Goal: Information Seeking & Learning: Check status

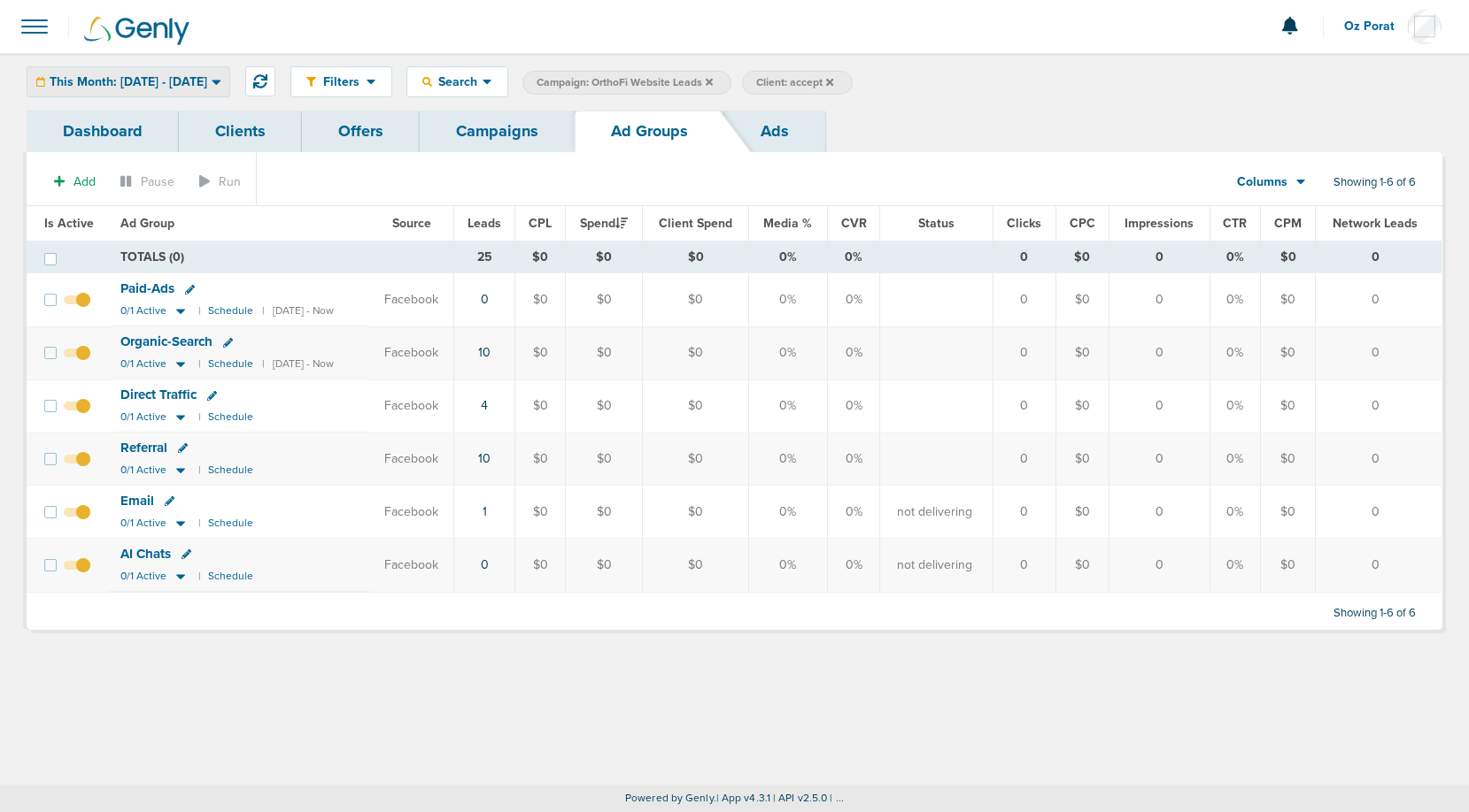
click at [172, 79] on span "This Month: [DATE] - [DATE]" at bounding box center [129, 82] width 158 height 13
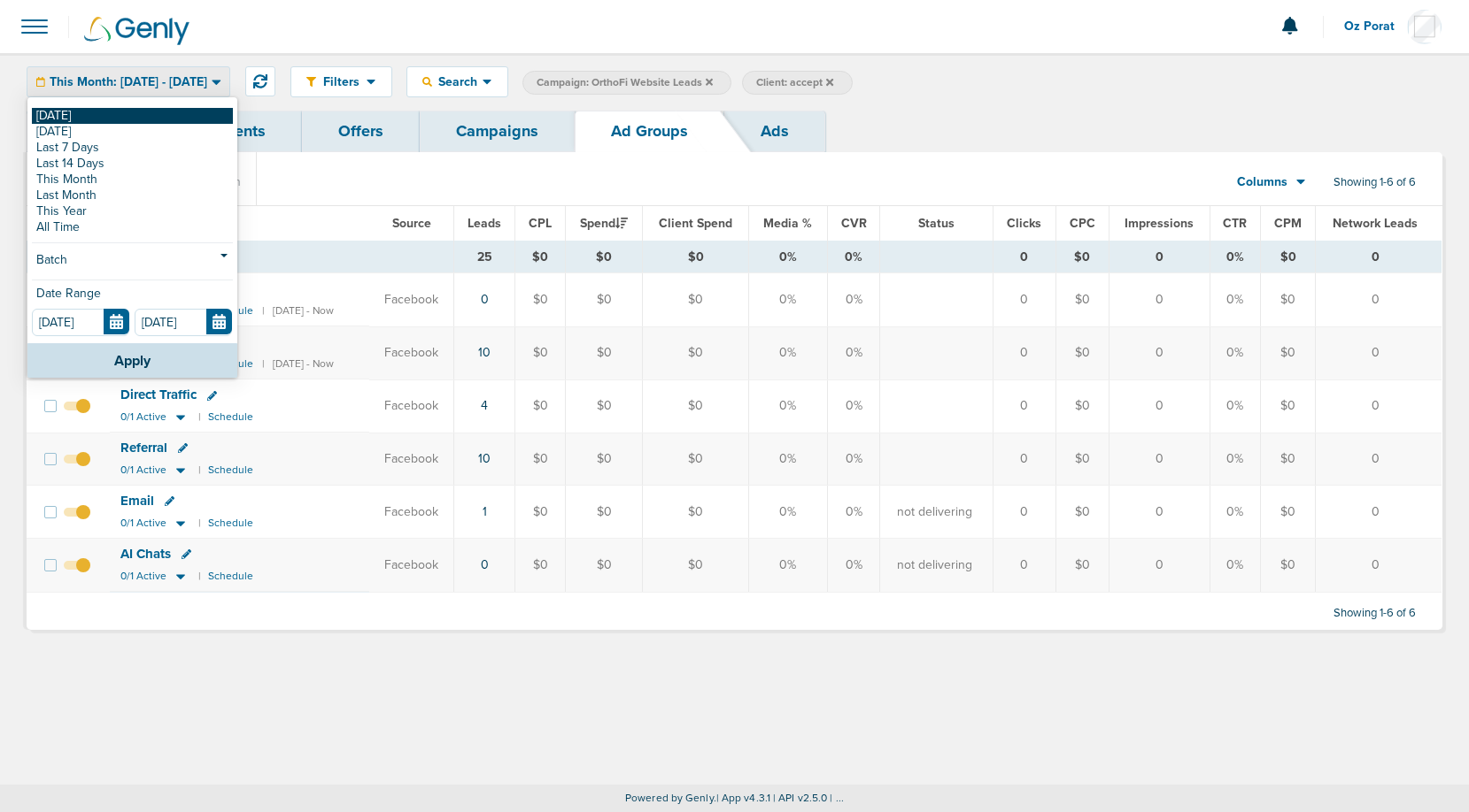
click at [128, 121] on link "[DATE]" at bounding box center [132, 116] width 201 height 16
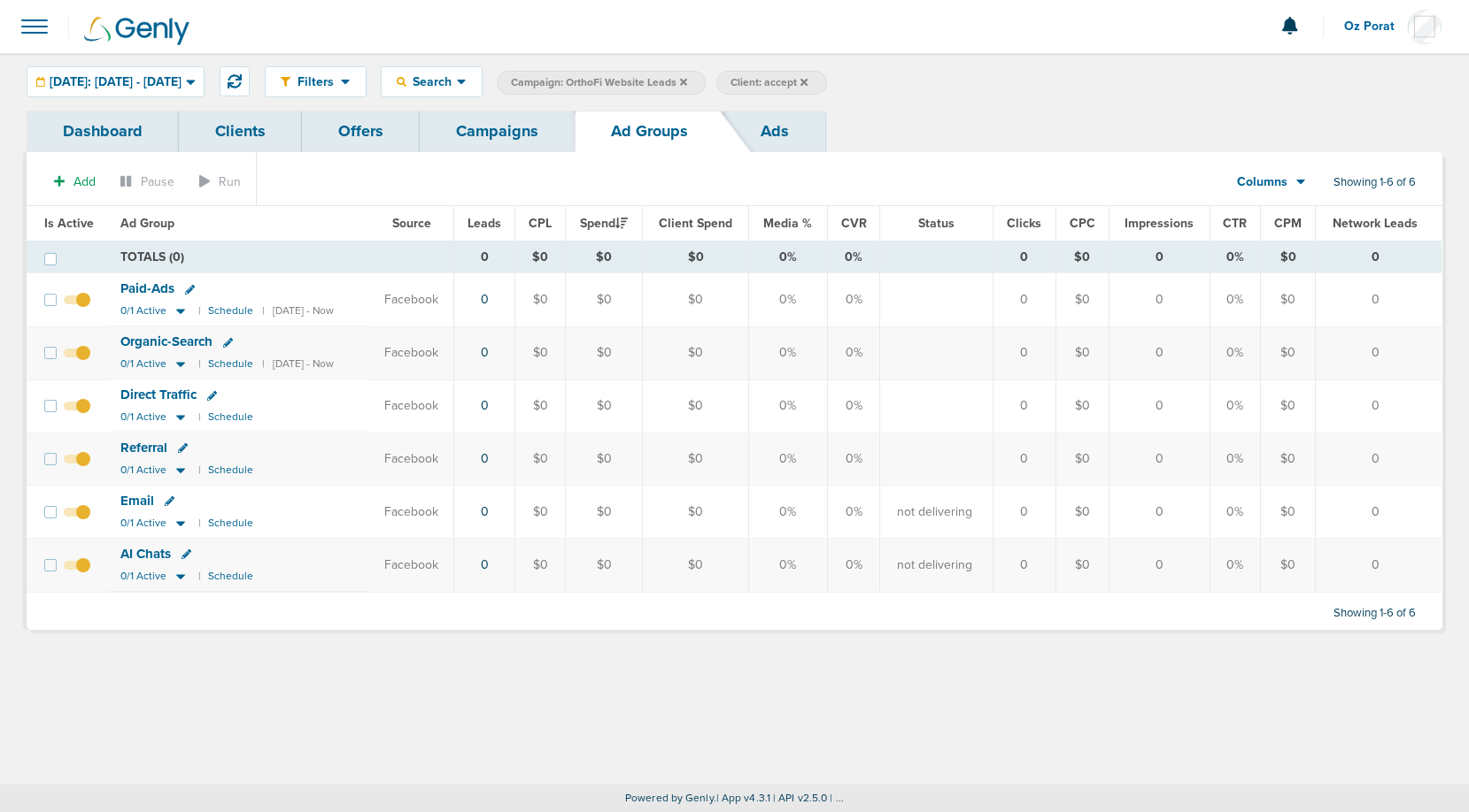
click at [492, 136] on link "Campaigns" at bounding box center [497, 131] width 155 height 42
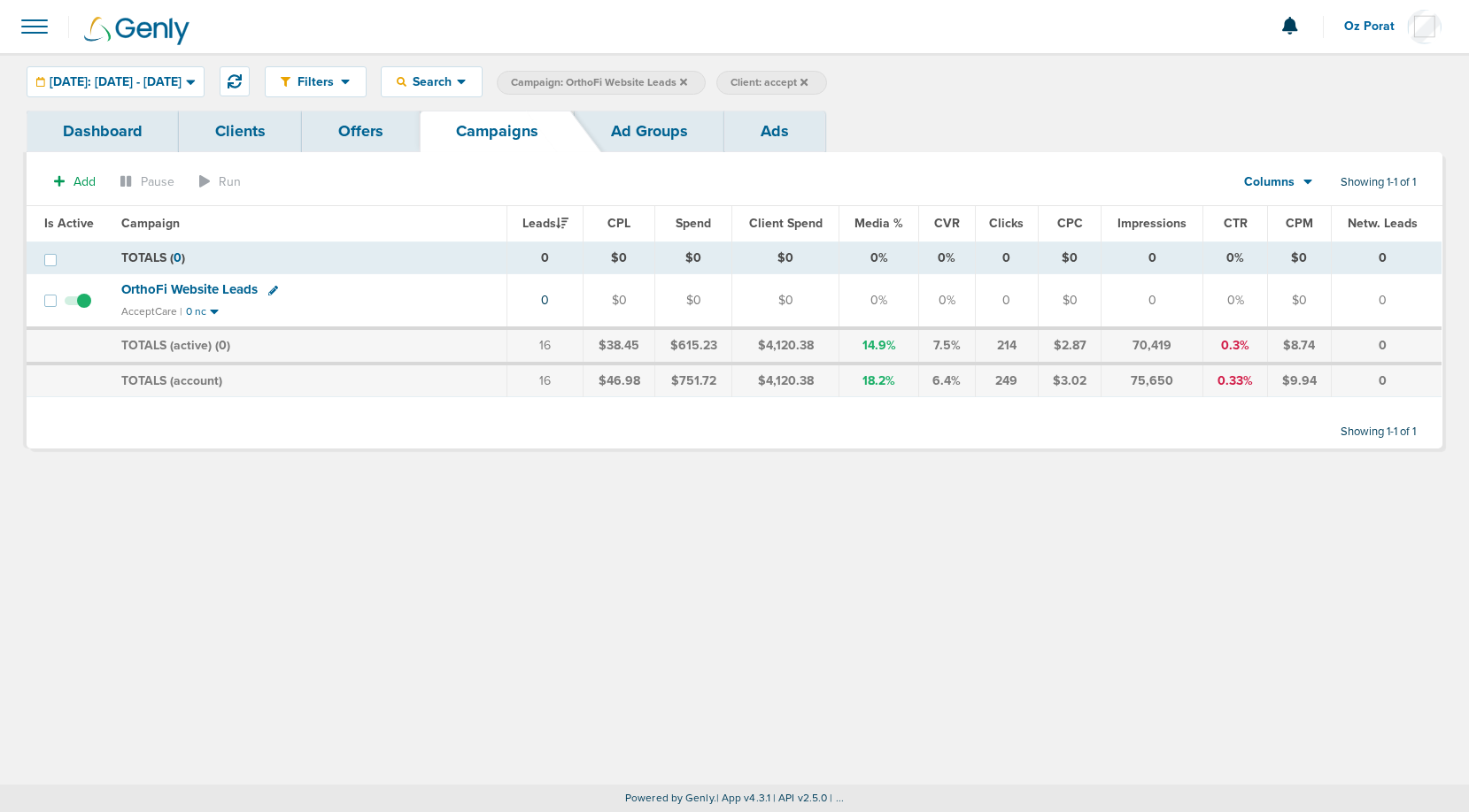
click at [807, 81] on icon at bounding box center [804, 82] width 7 height 7
click at [687, 82] on icon at bounding box center [684, 82] width 7 height 7
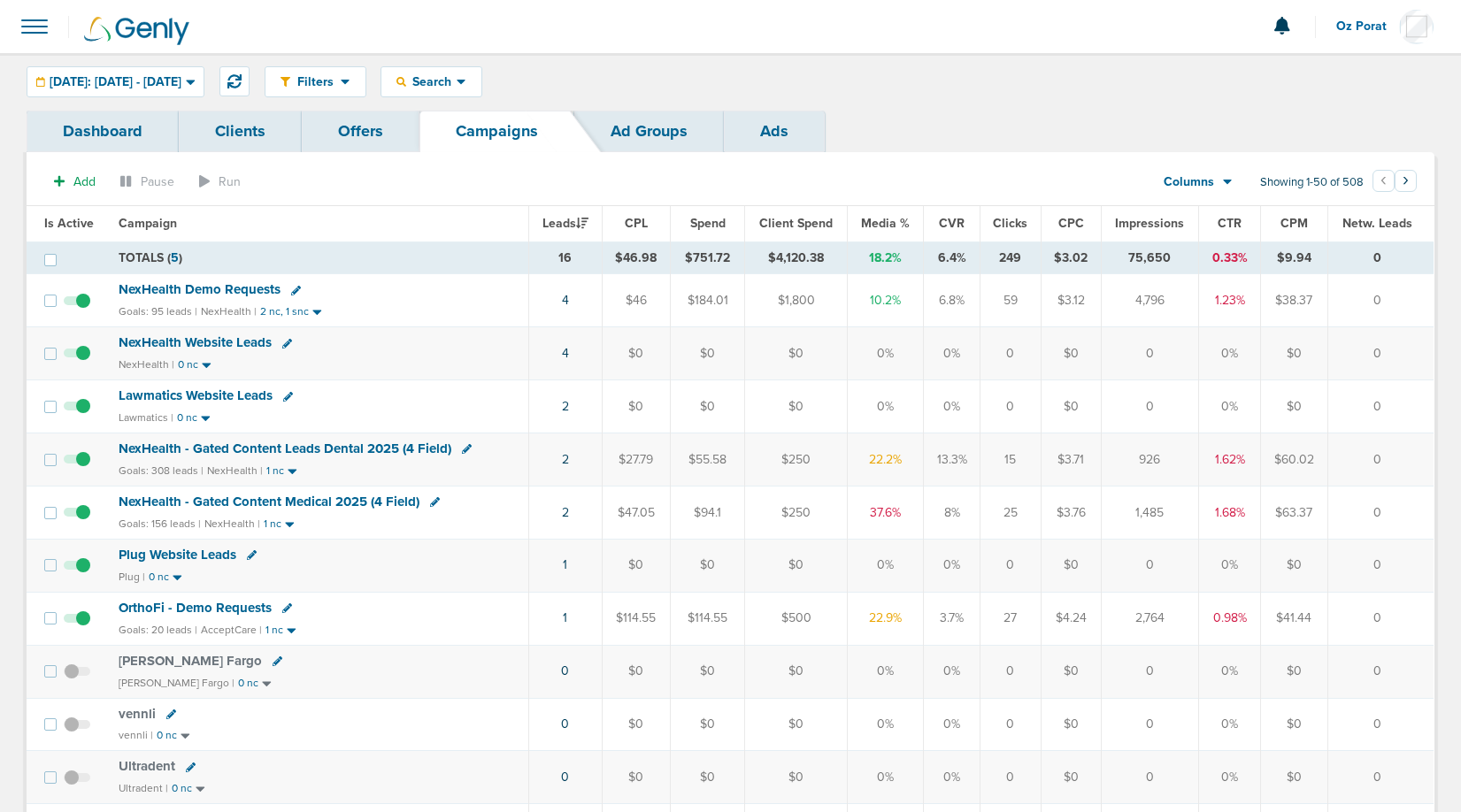
click at [38, 38] on span at bounding box center [34, 26] width 39 height 39
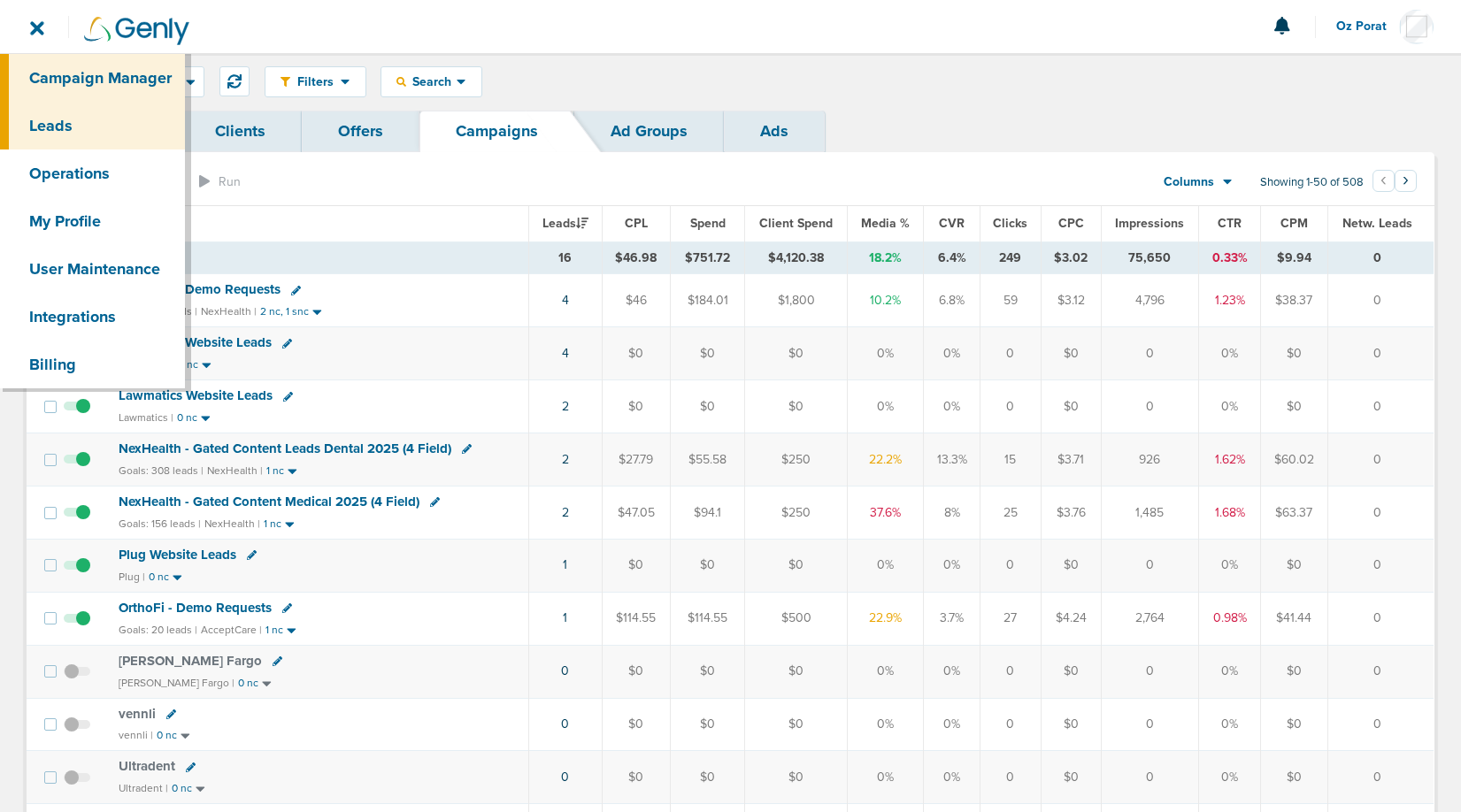
click at [58, 113] on link "Leads" at bounding box center [92, 125] width 185 height 48
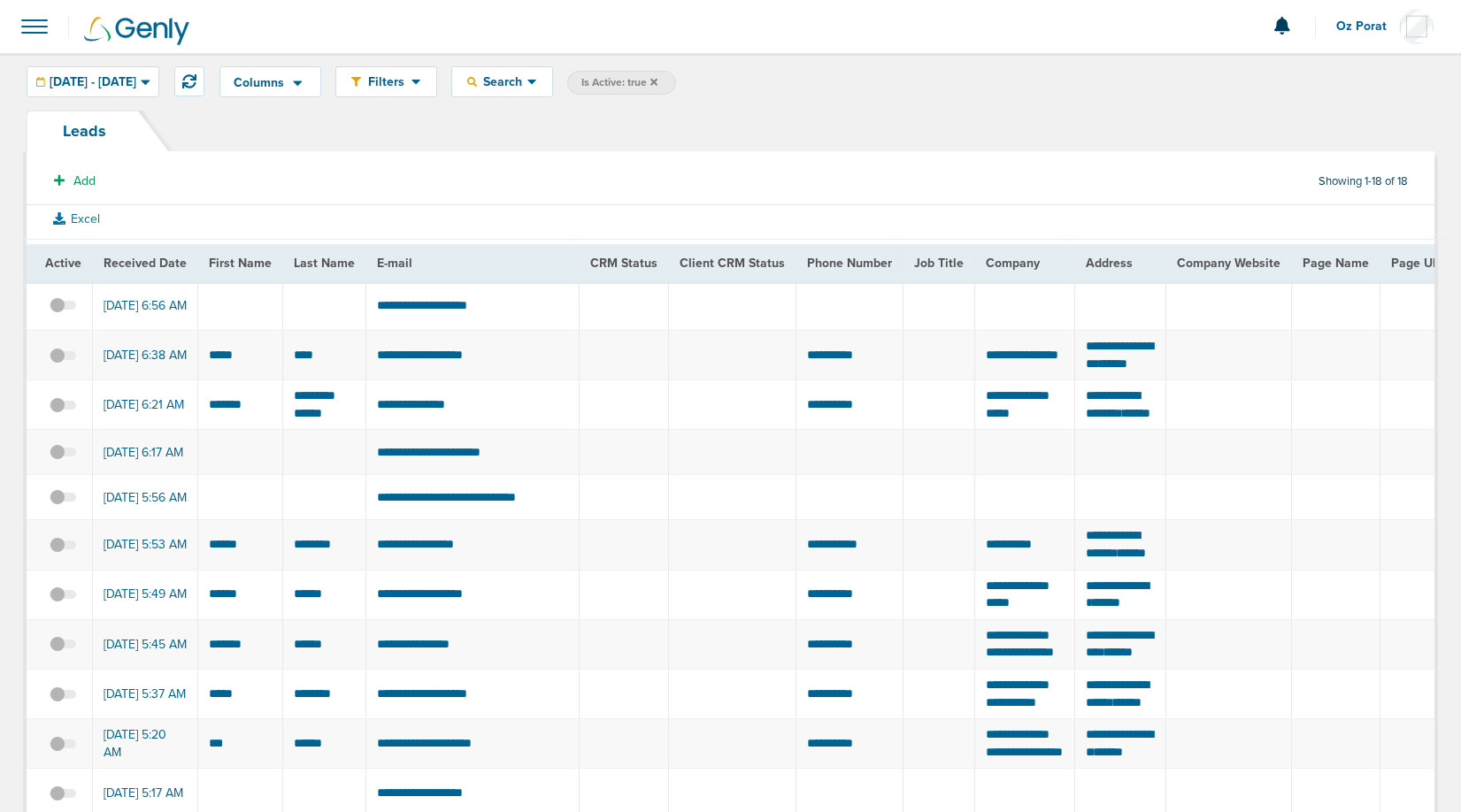
click at [31, 25] on span at bounding box center [34, 26] width 39 height 39
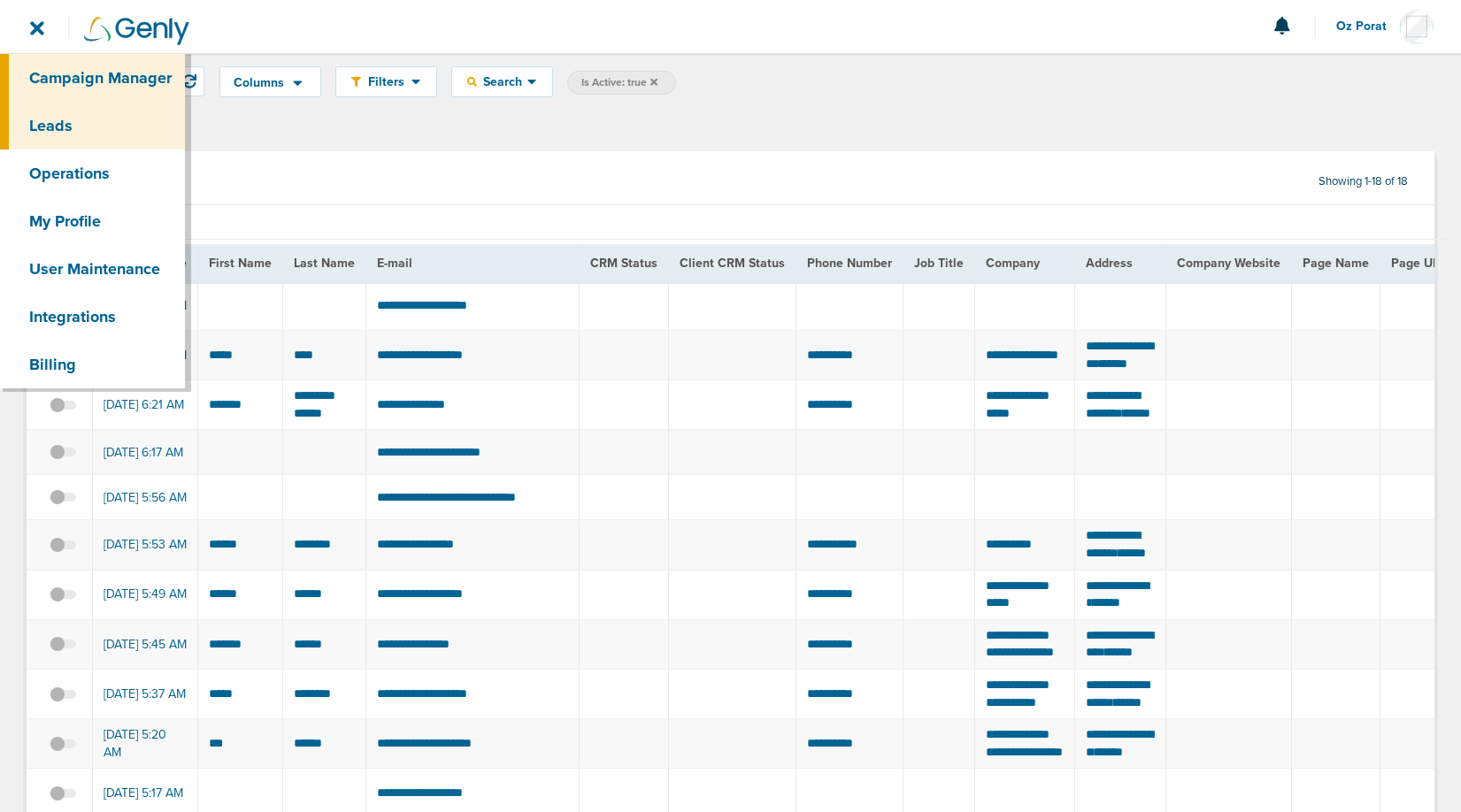
click at [72, 68] on link "Campaign Manager" at bounding box center [92, 78] width 185 height 48
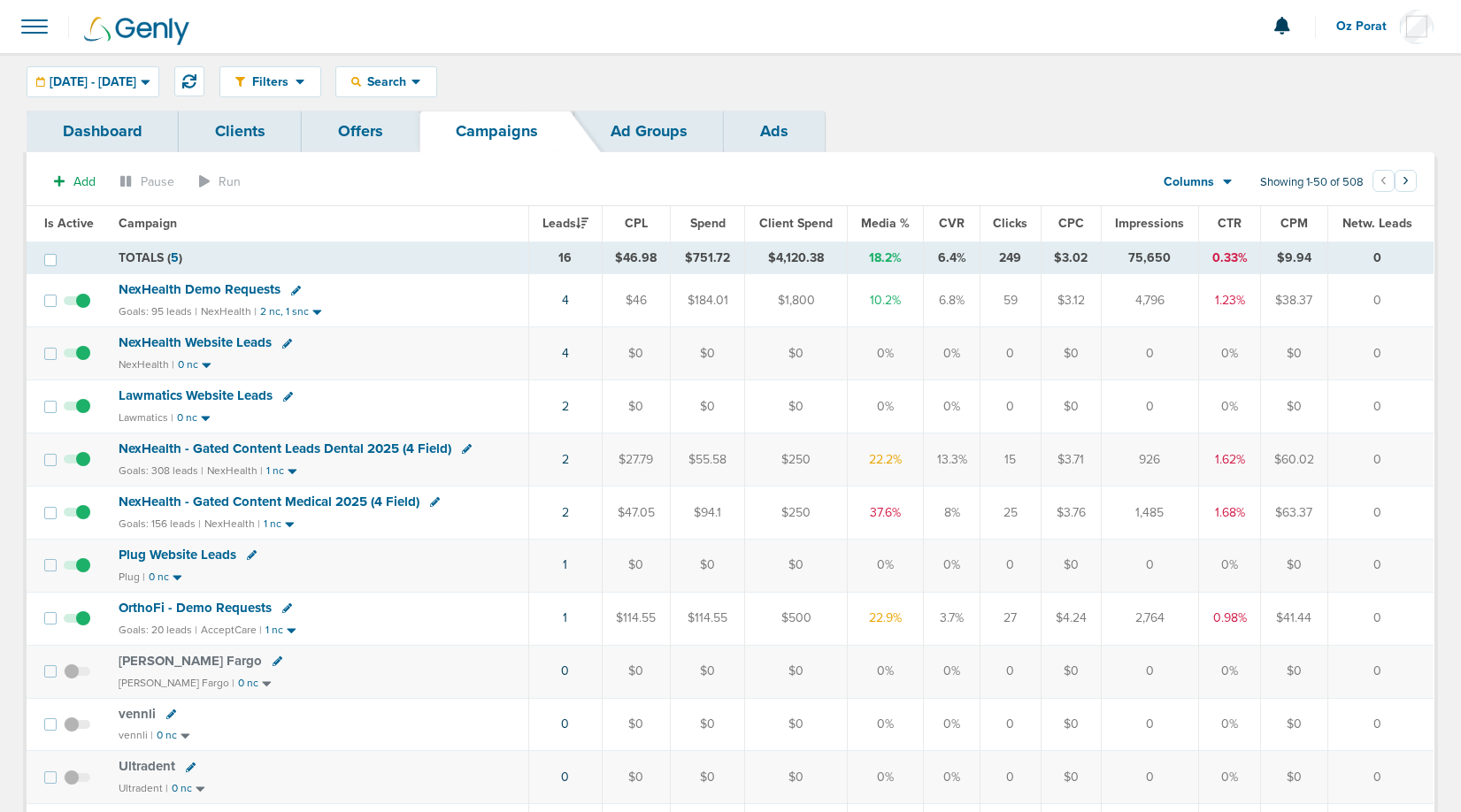
click at [266, 451] on span "NexHealth - Gated Content Leads Dental 2025 (4 Field)" at bounding box center [285, 449] width 333 height 16
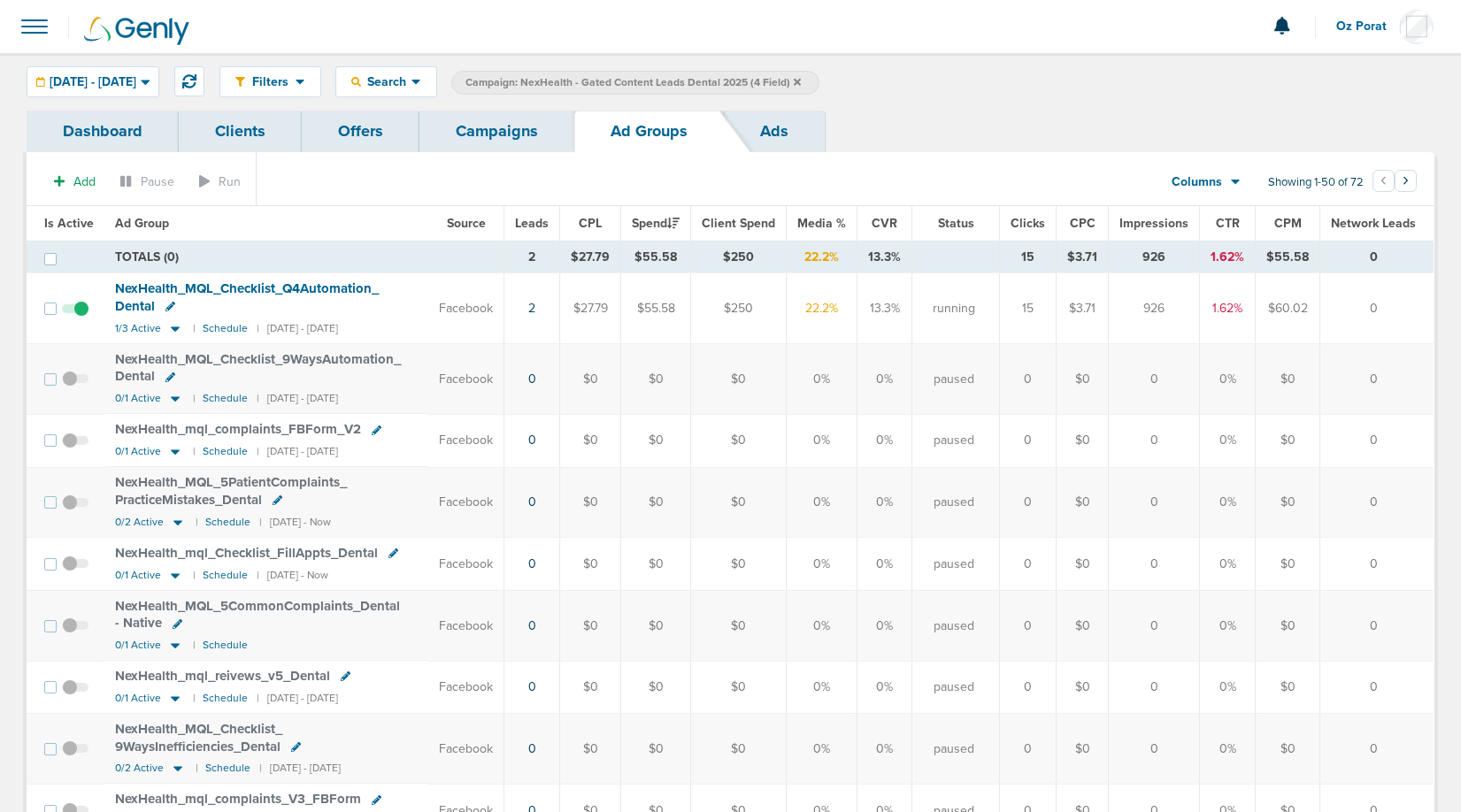
click at [481, 139] on link "Campaigns" at bounding box center [497, 131] width 155 height 42
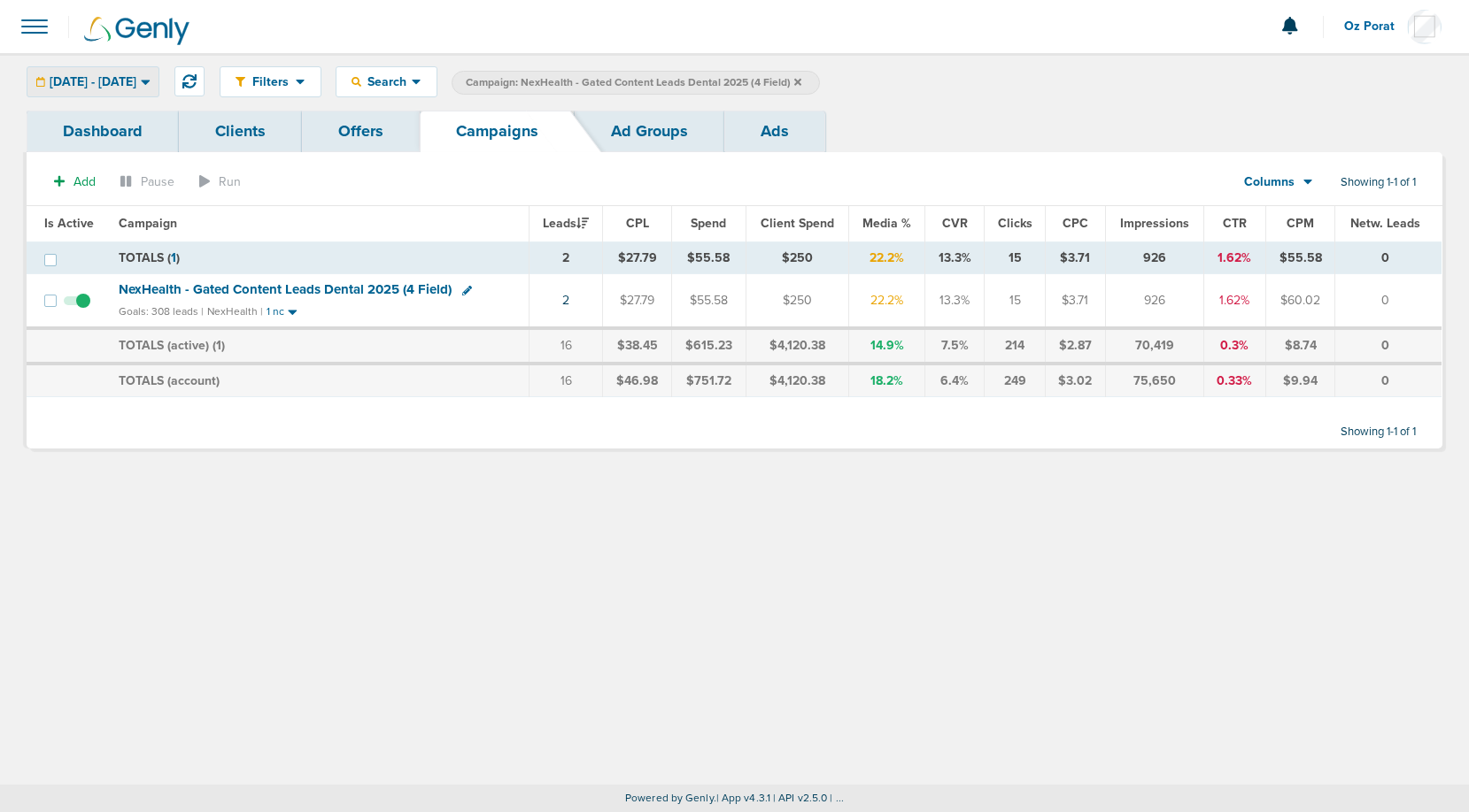
click at [127, 68] on div "[DATE] - [DATE]" at bounding box center [92, 82] width 131 height 29
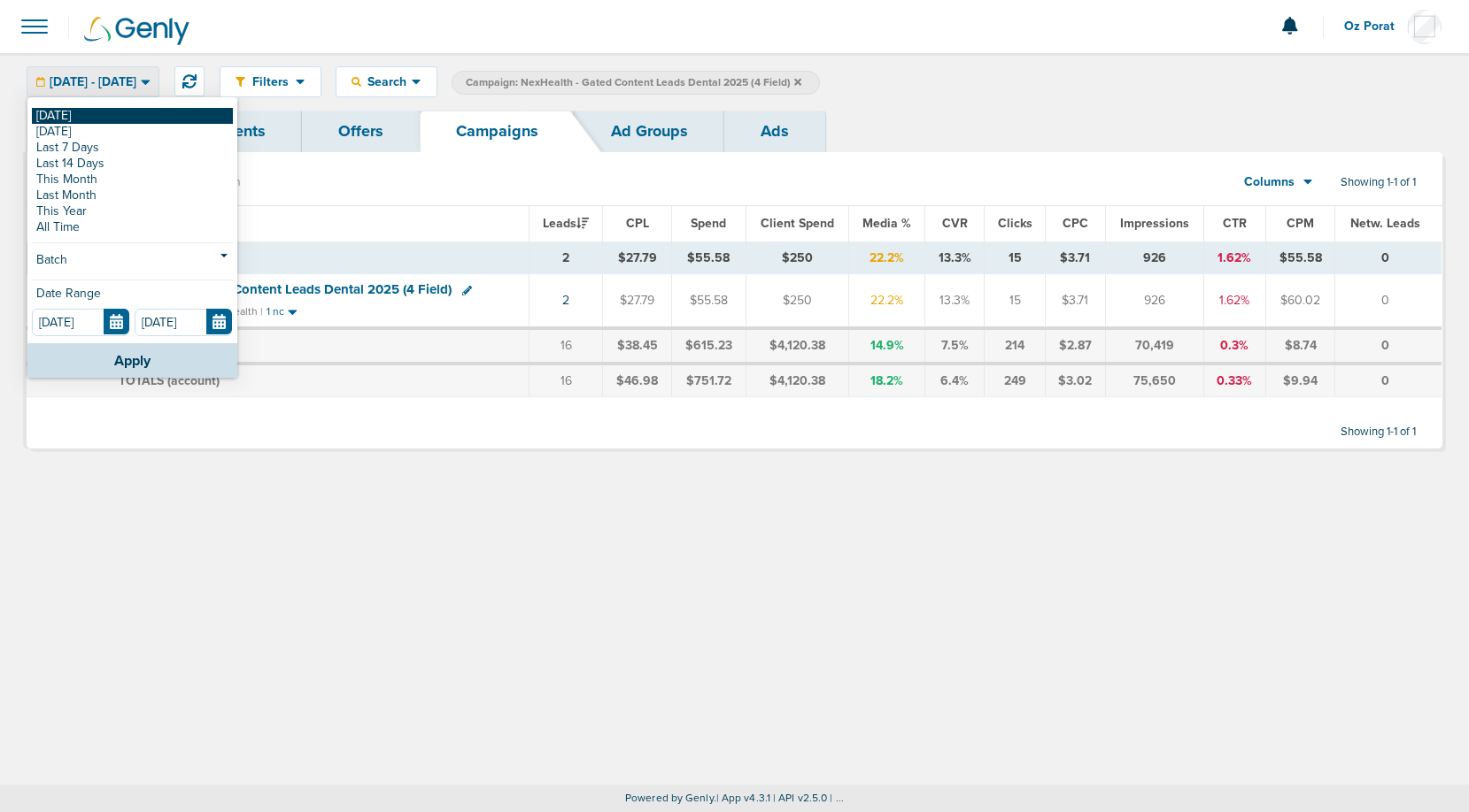
click at [100, 109] on link "[DATE]" at bounding box center [132, 116] width 201 height 16
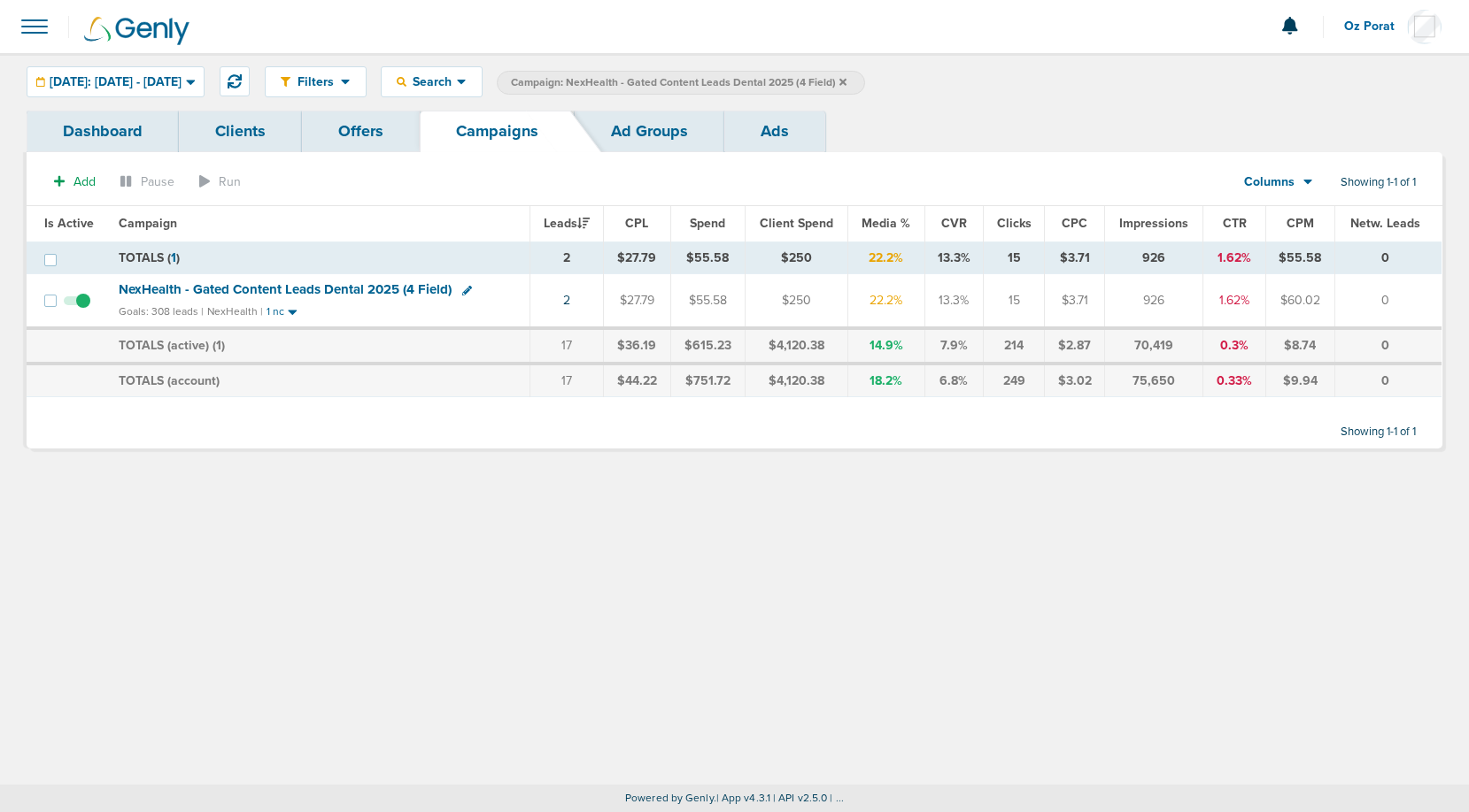
click at [846, 80] on icon at bounding box center [843, 82] width 7 height 7
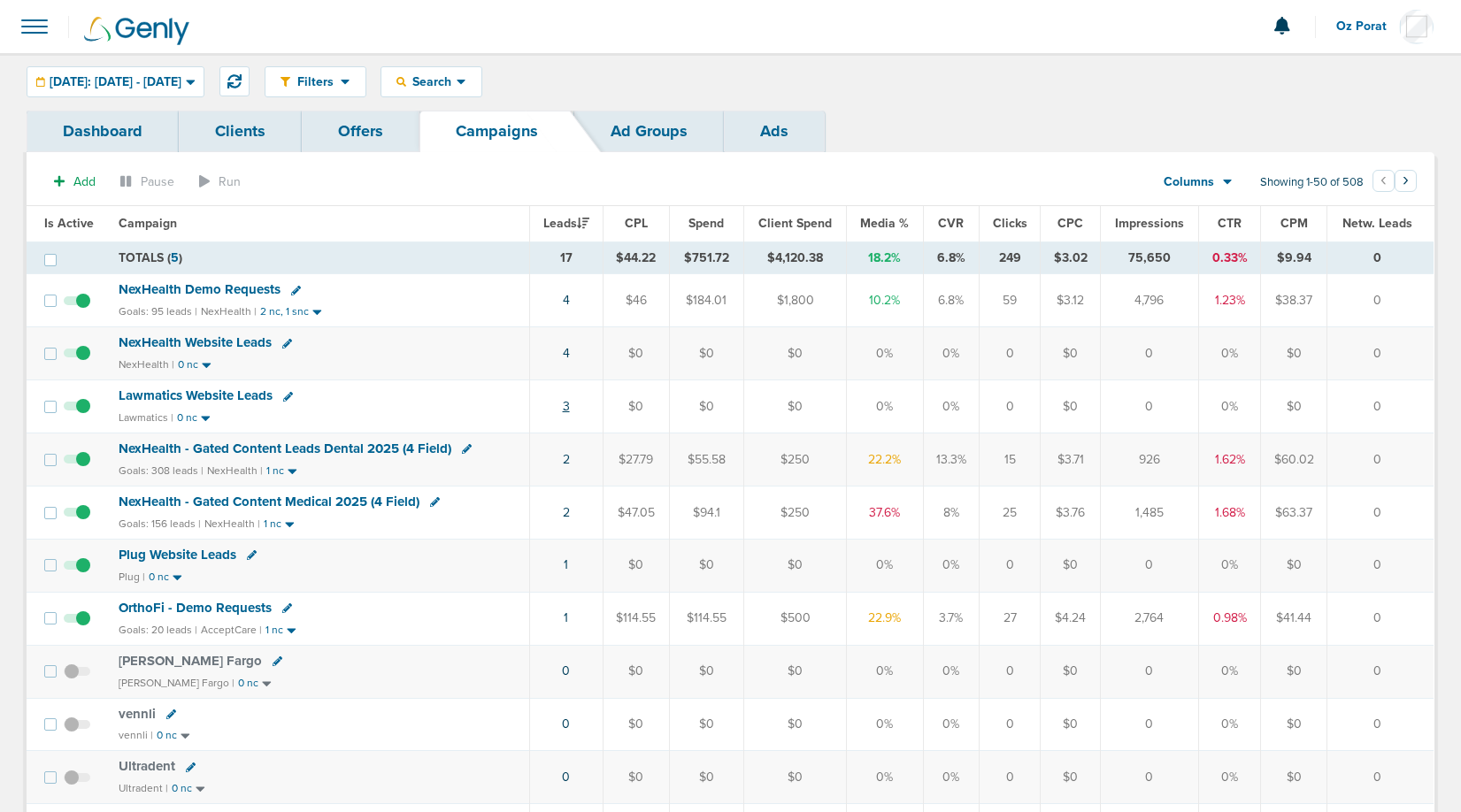
click at [570, 403] on link "3" at bounding box center [566, 406] width 7 height 15
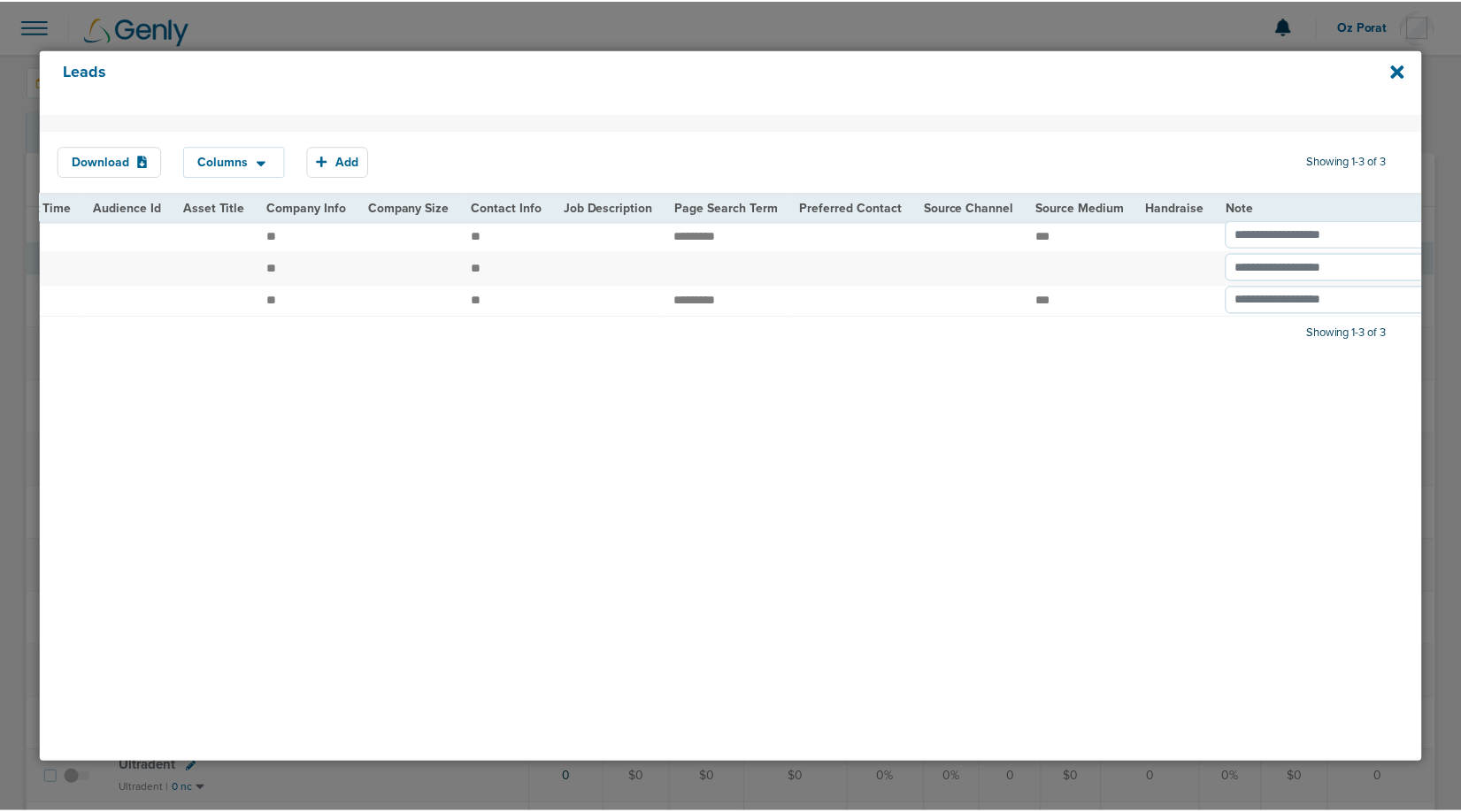
scroll to position [0, 2074]
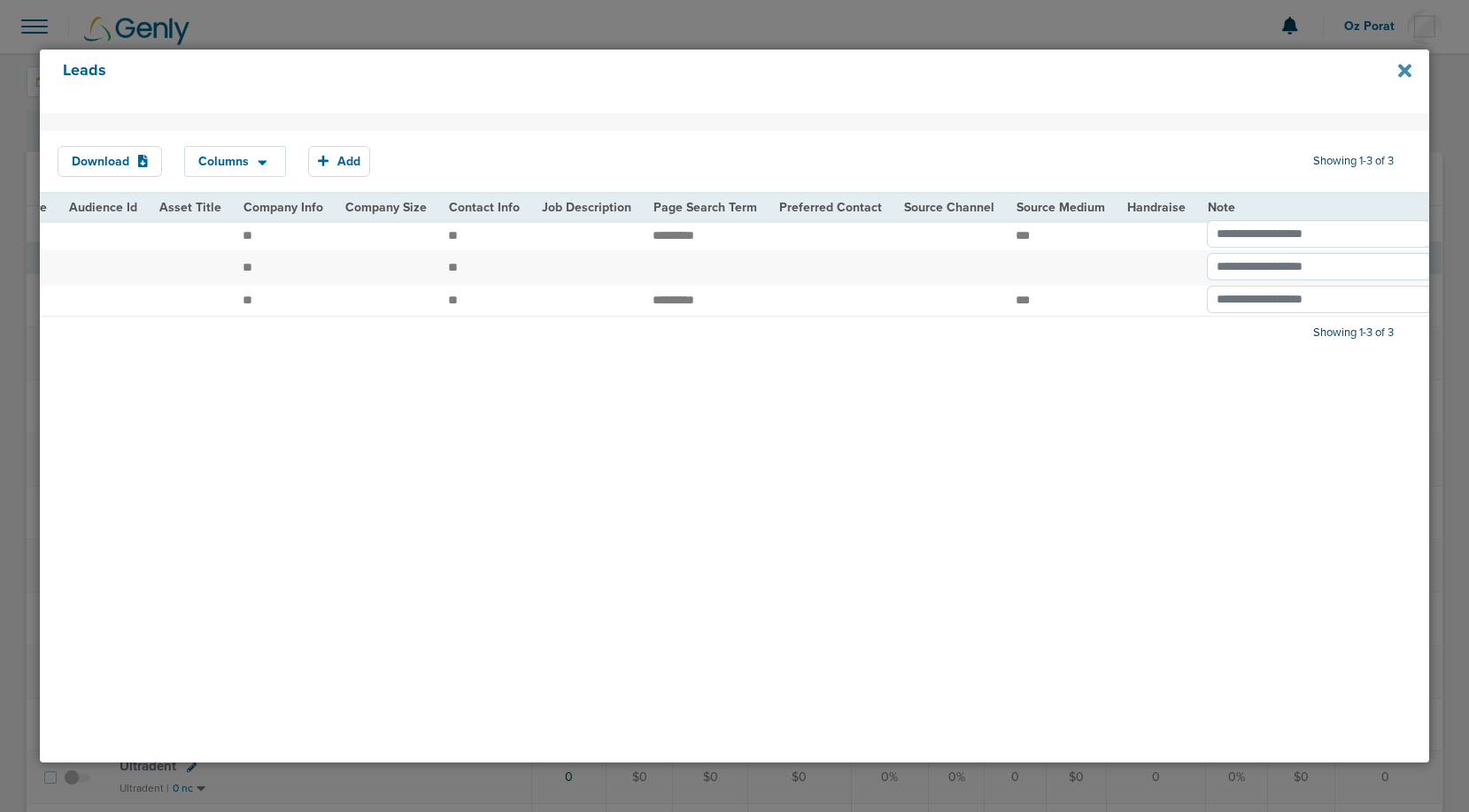
click at [1403, 66] on icon at bounding box center [1405, 70] width 14 height 14
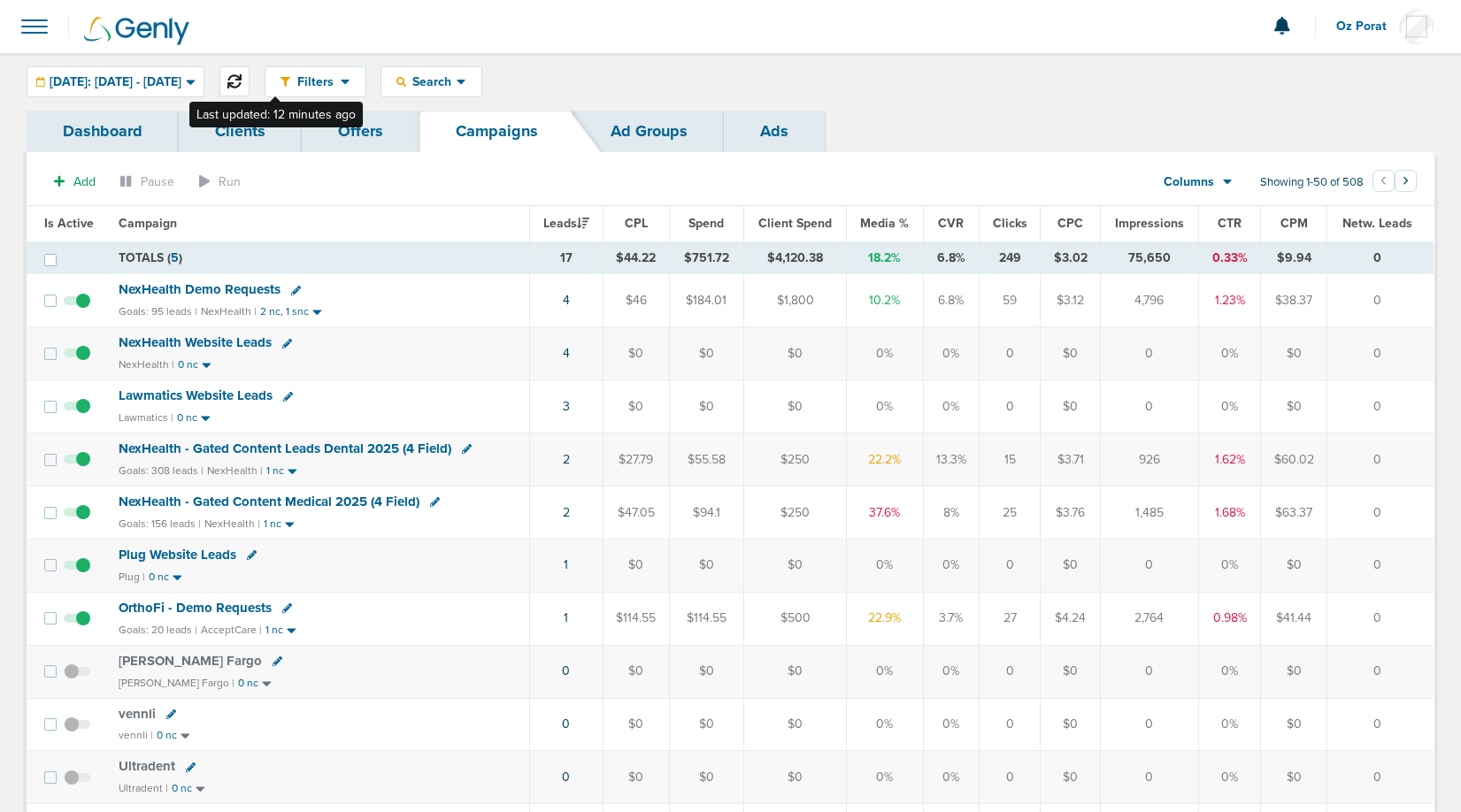
click at [242, 82] on icon at bounding box center [235, 82] width 15 height 14
click at [467, 82] on icon at bounding box center [461, 82] width 10 height 15
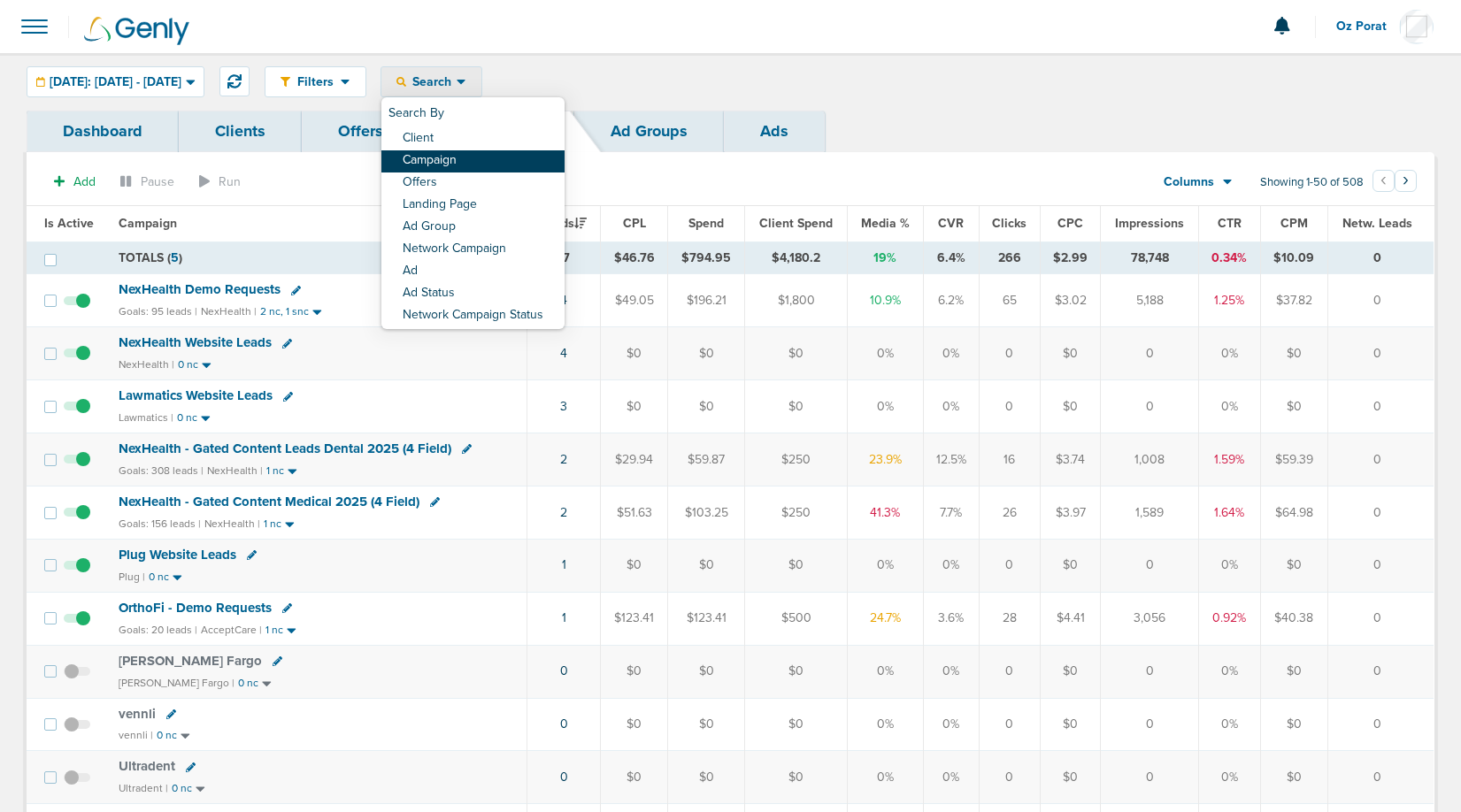
click at [487, 163] on link "Campaign" at bounding box center [473, 161] width 183 height 22
select select "cmpName"
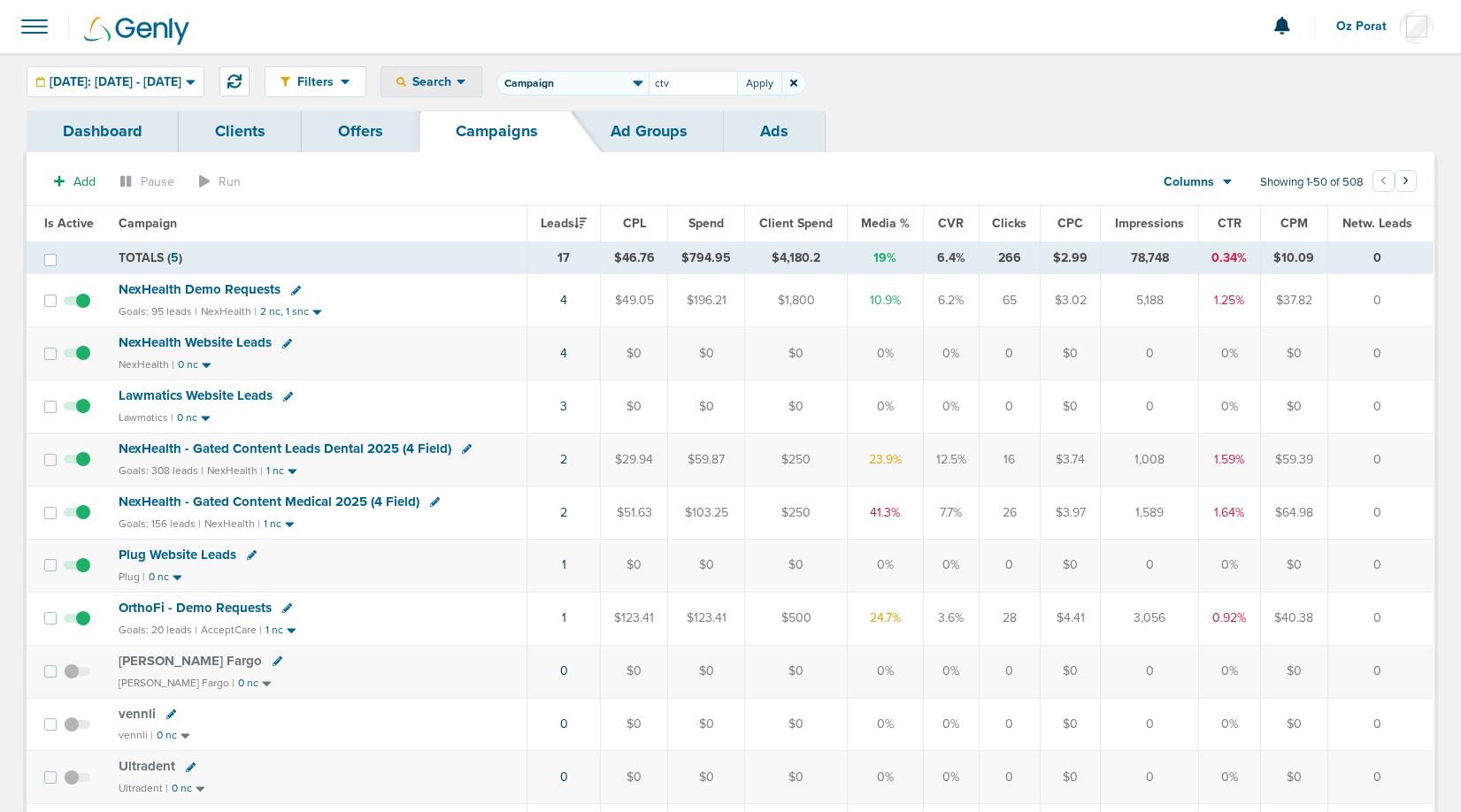
type input "ctv"
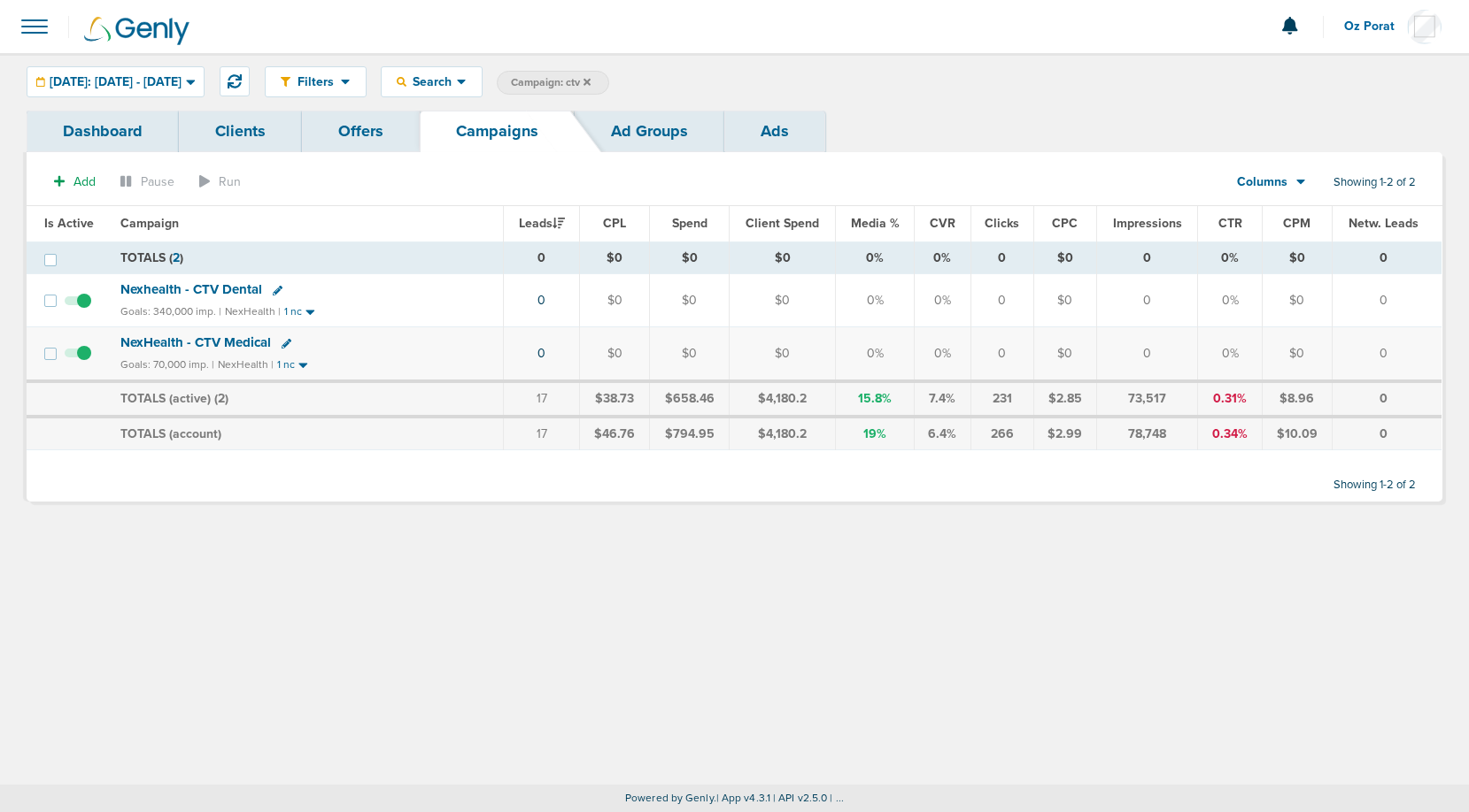
click at [122, 123] on link "Dashboard" at bounding box center [102, 131] width 152 height 42
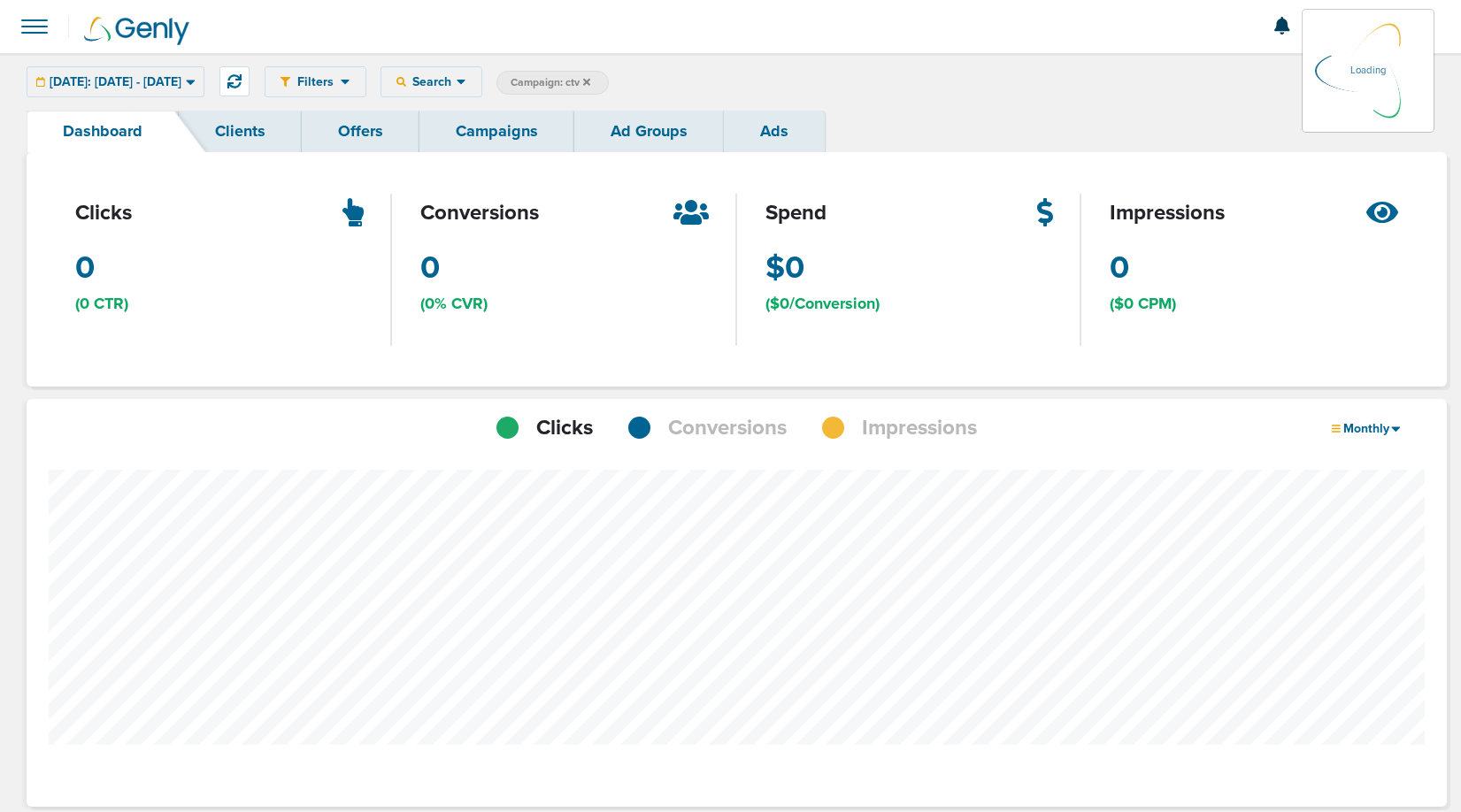
scroll to position [1250, 1408]
click at [204, 92] on div "[DATE]: [DATE] - [DATE]" at bounding box center [115, 82] width 176 height 29
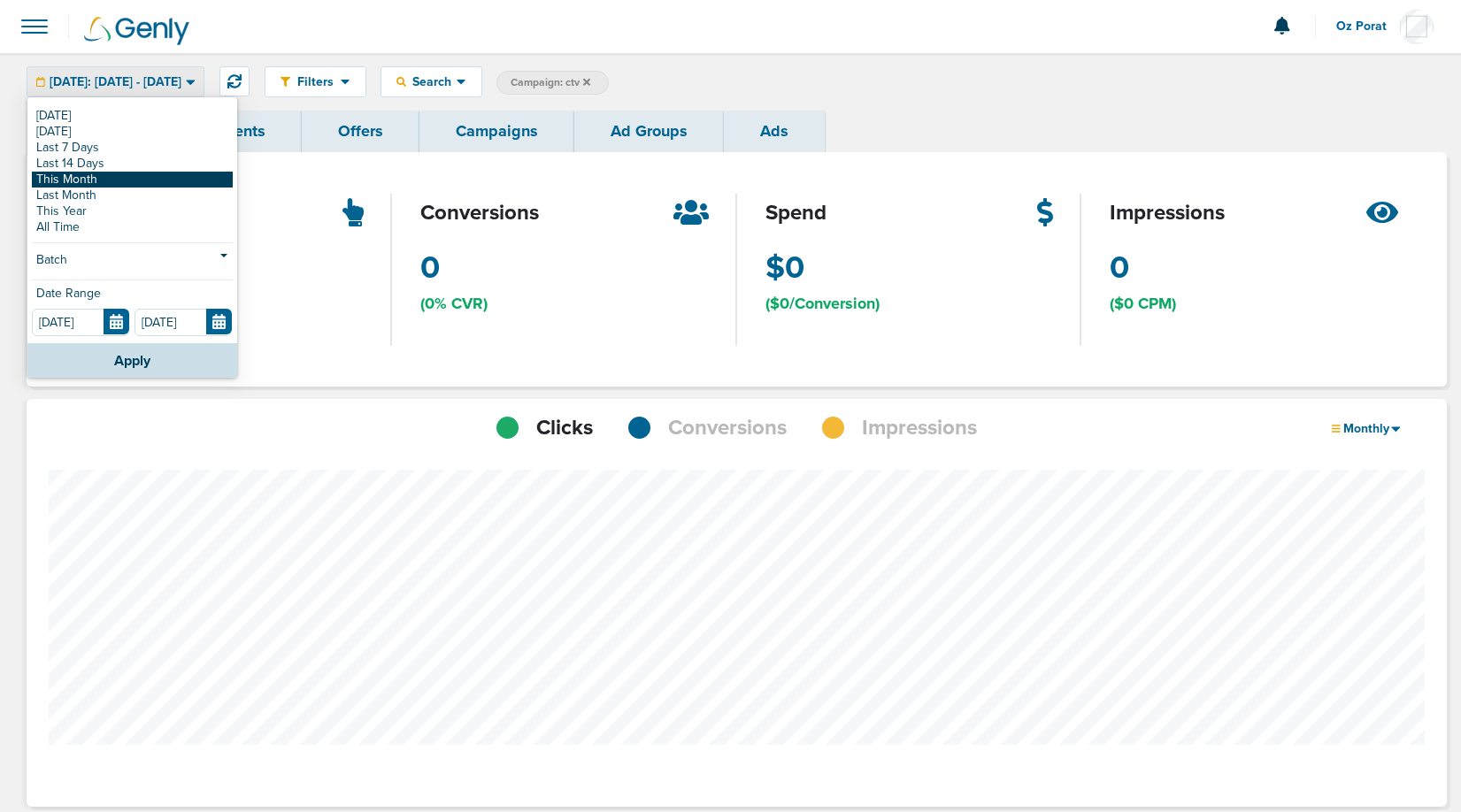
click at [101, 181] on link "This Month" at bounding box center [132, 179] width 201 height 16
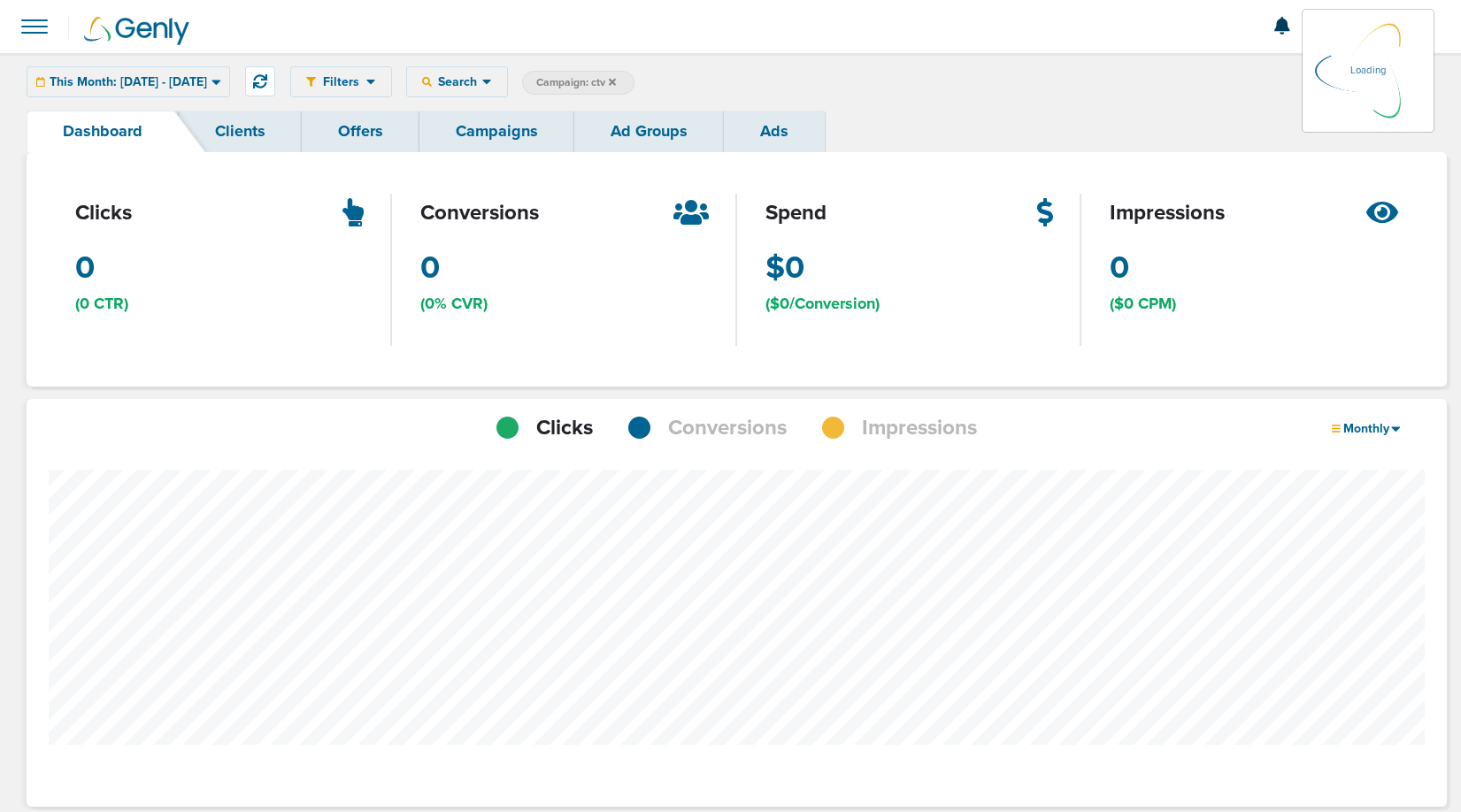
scroll to position [1250, 1408]
click at [885, 440] on span "Impressions" at bounding box center [919, 428] width 115 height 30
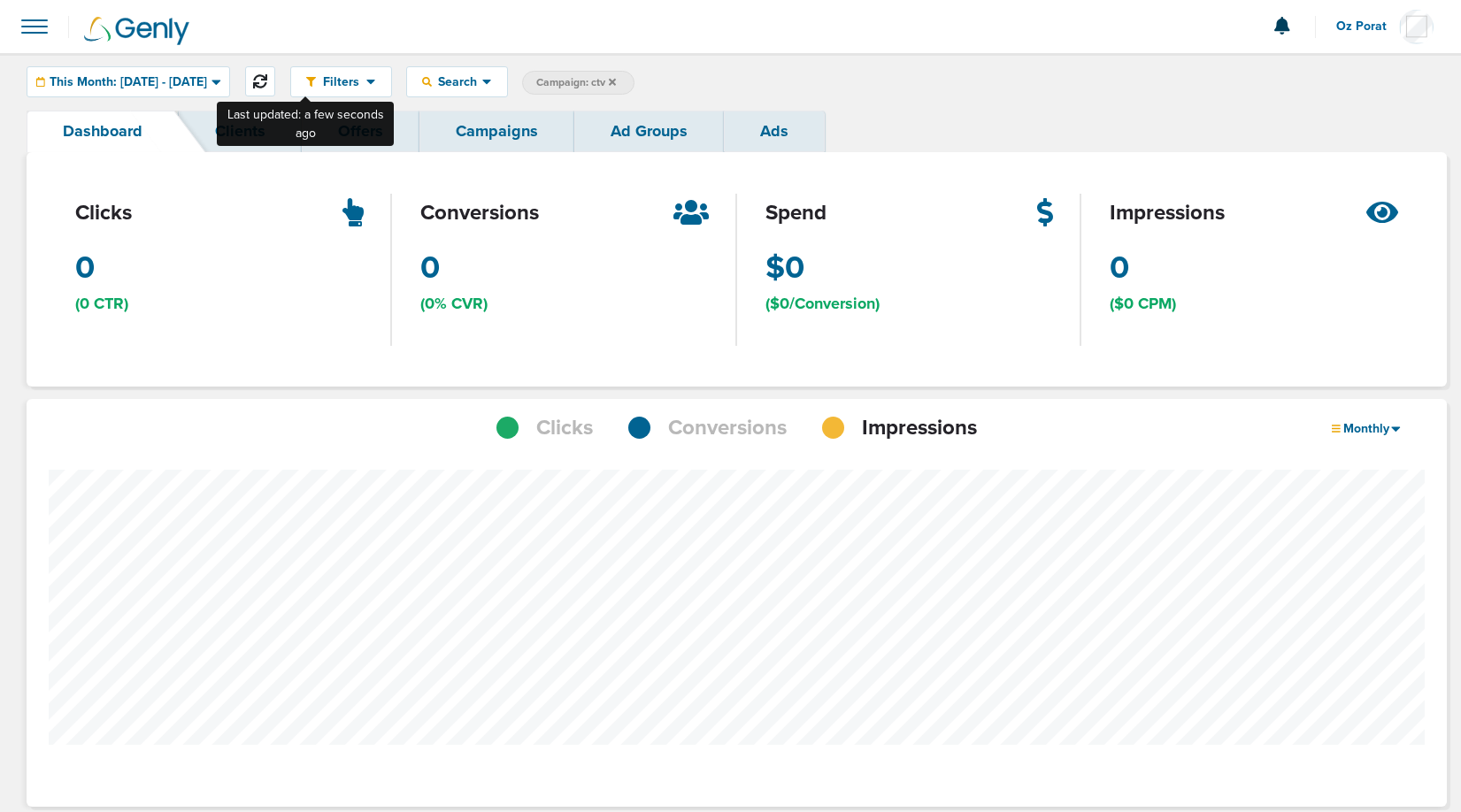
click at [276, 79] on button at bounding box center [259, 81] width 30 height 30
click at [207, 82] on span "This Month: [DATE] - [DATE]" at bounding box center [129, 82] width 158 height 13
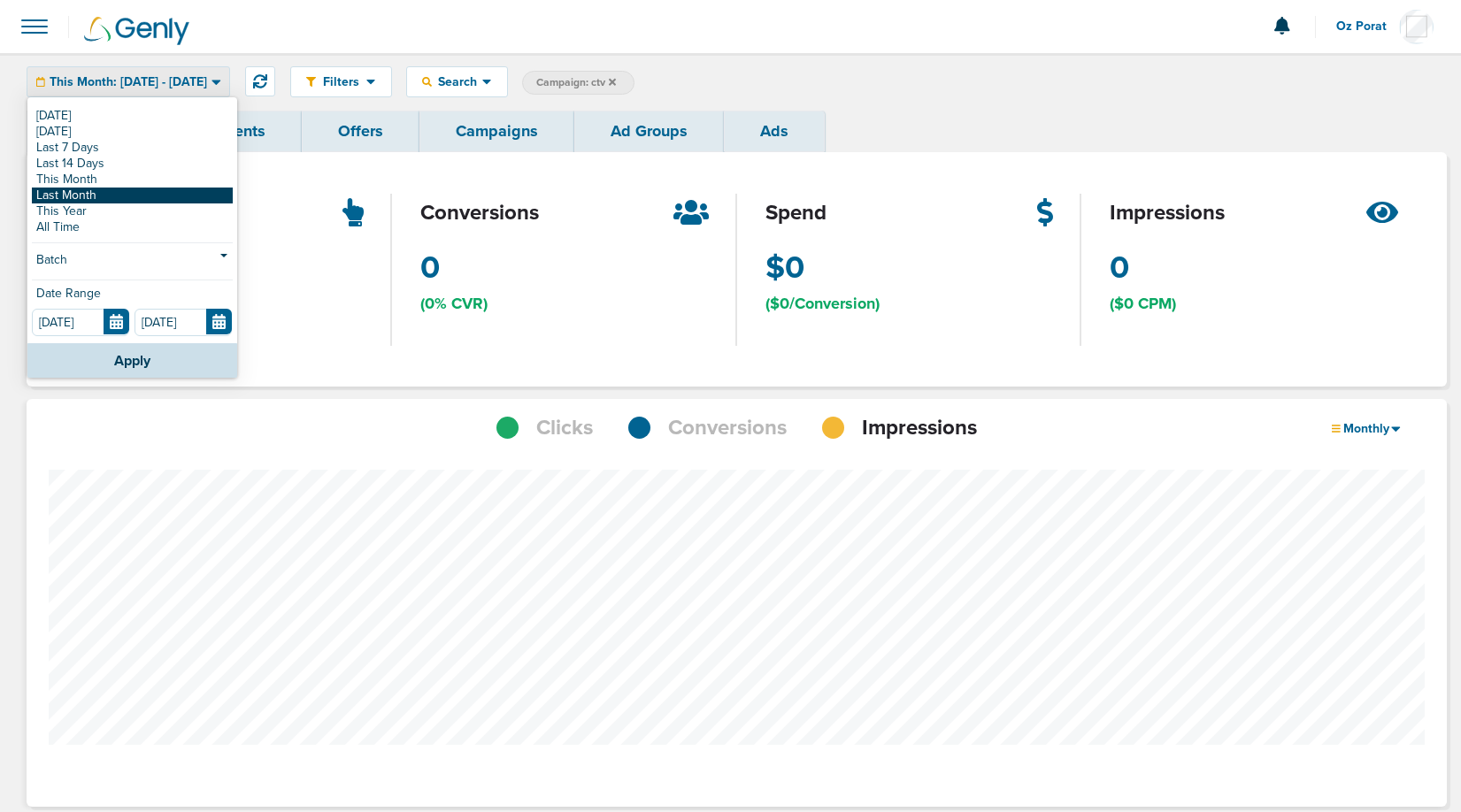
click at [142, 193] on link "Last Month" at bounding box center [132, 196] width 201 height 16
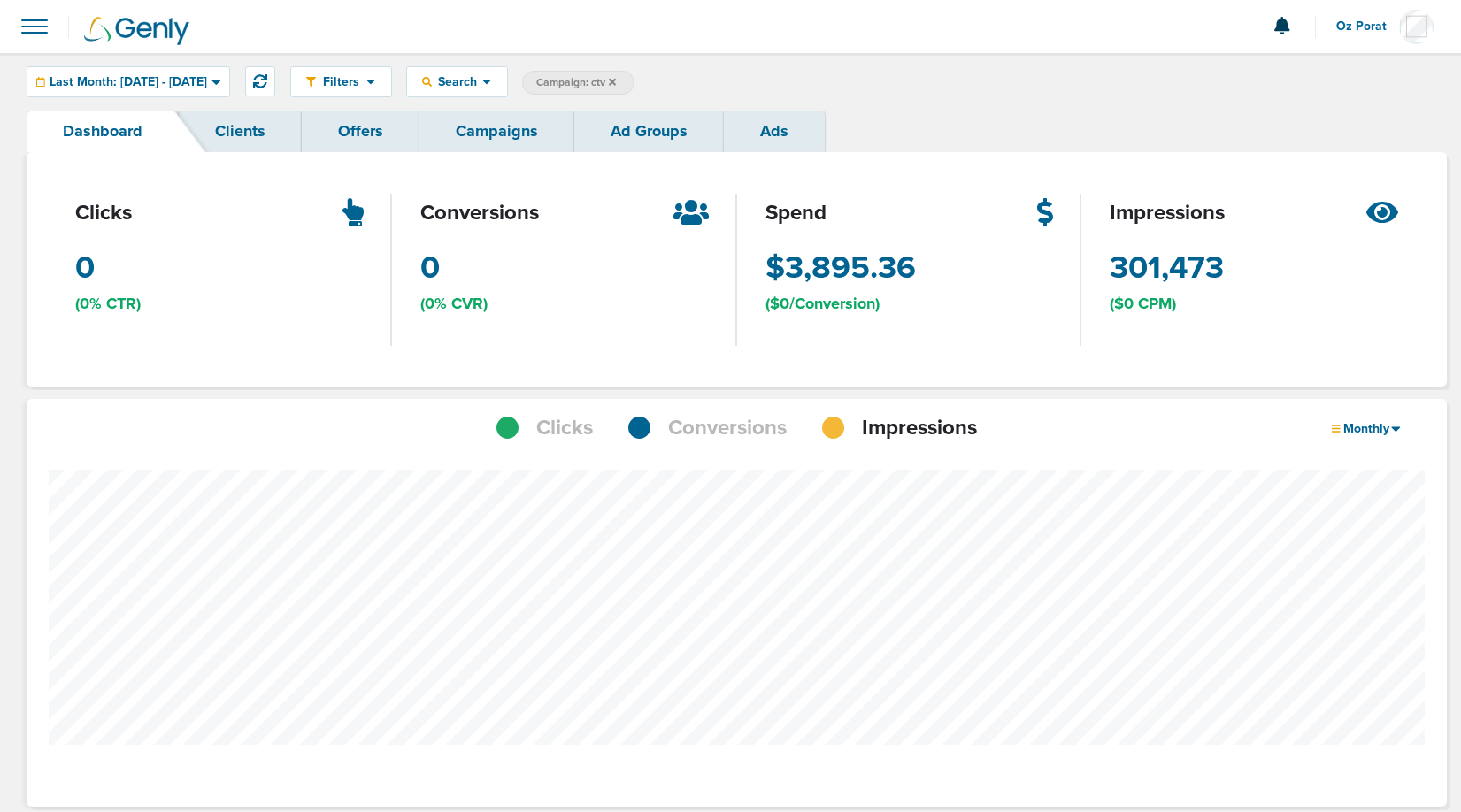
scroll to position [1250, 1408]
click at [910, 437] on span "Impressions" at bounding box center [919, 428] width 115 height 30
click at [730, 432] on span "Conversions" at bounding box center [727, 428] width 119 height 30
click at [894, 447] on div at bounding box center [736, 647] width 1420 height 408
click at [894, 430] on span "Impressions" at bounding box center [919, 428] width 115 height 30
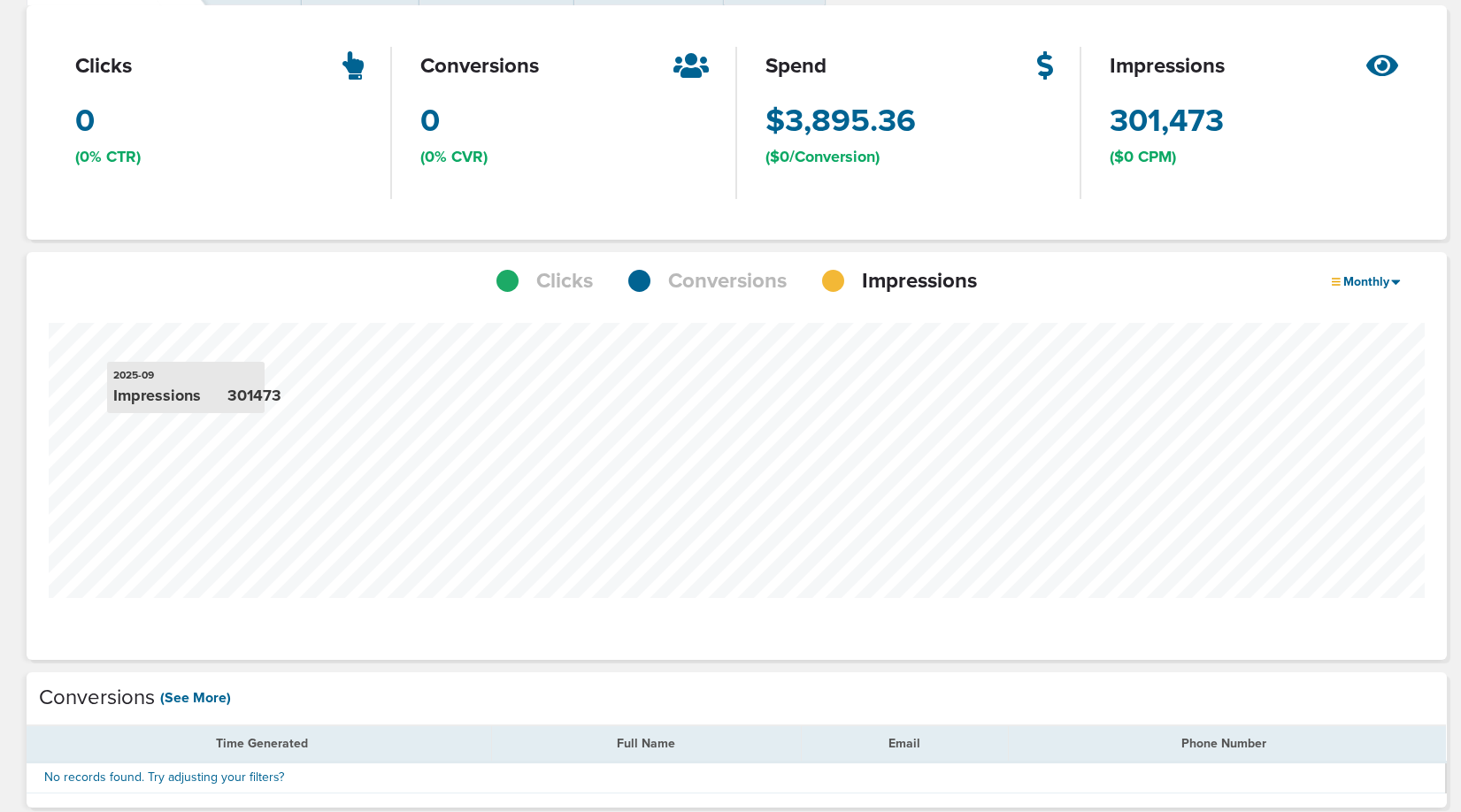
scroll to position [883615, 883532]
click at [1333, 284] on icon at bounding box center [1336, 282] width 9 height 7
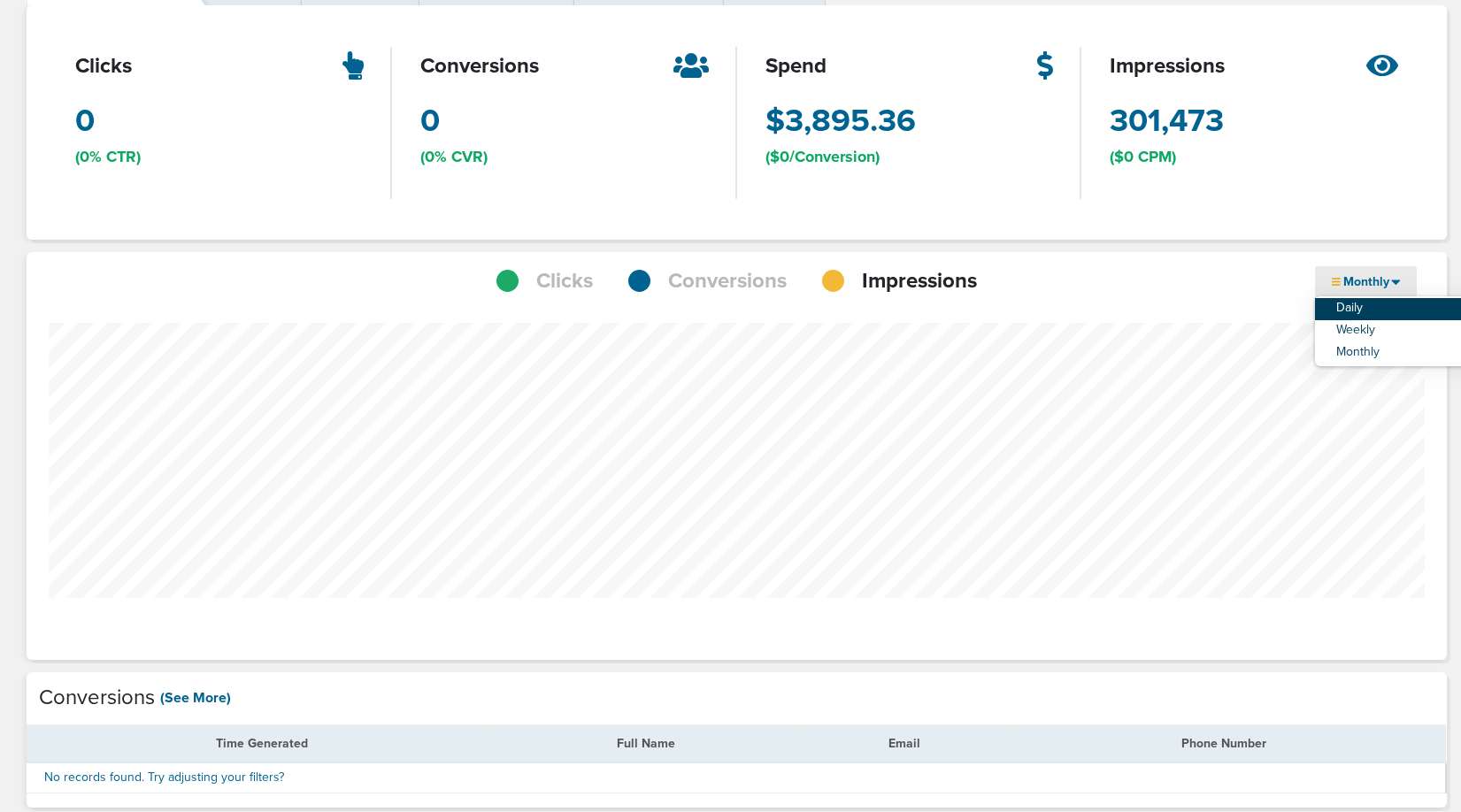
click at [1347, 302] on link "Daily" at bounding box center [1403, 309] width 177 height 22
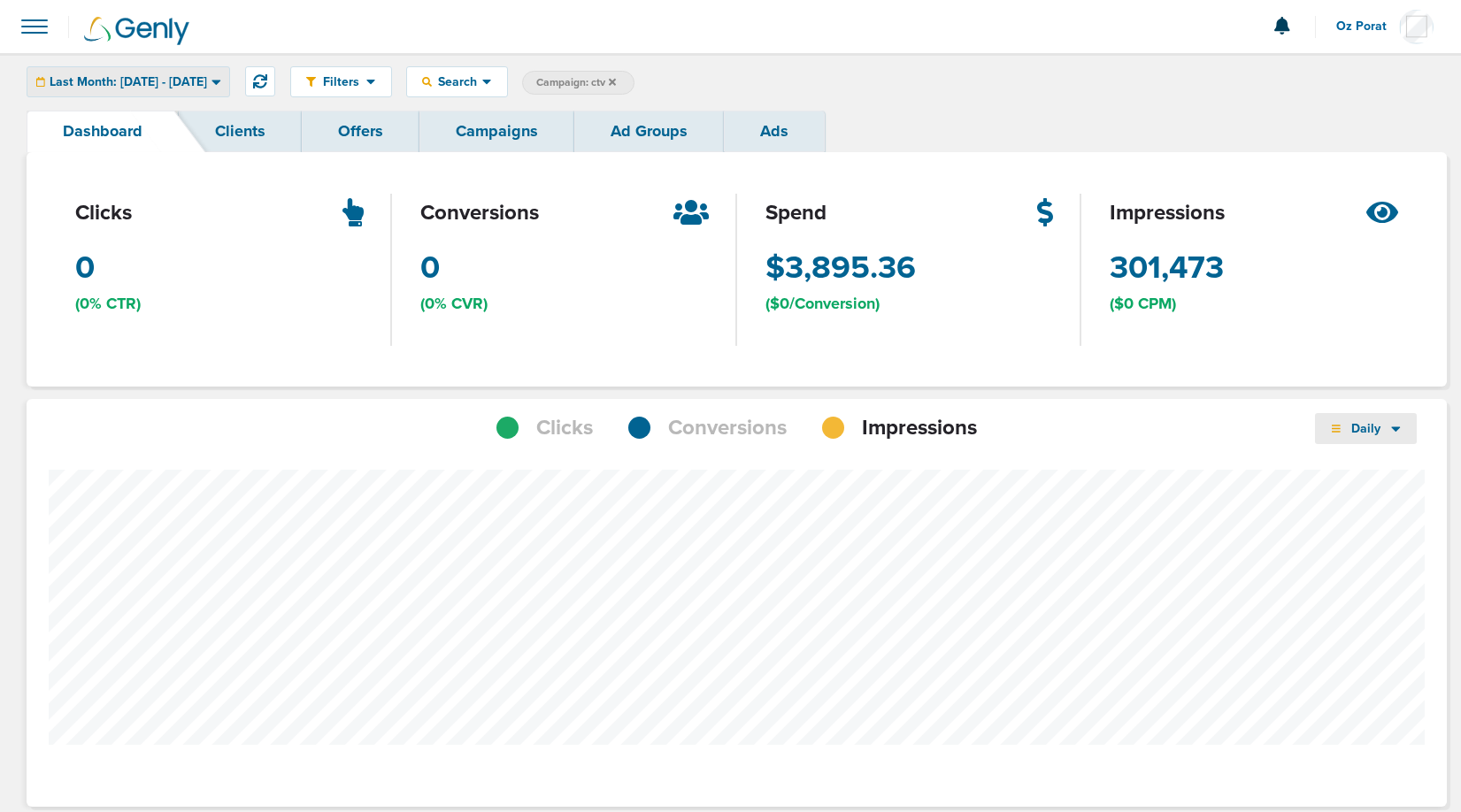
click at [207, 80] on span "Last Month: [DATE] - [DATE]" at bounding box center [129, 82] width 158 height 13
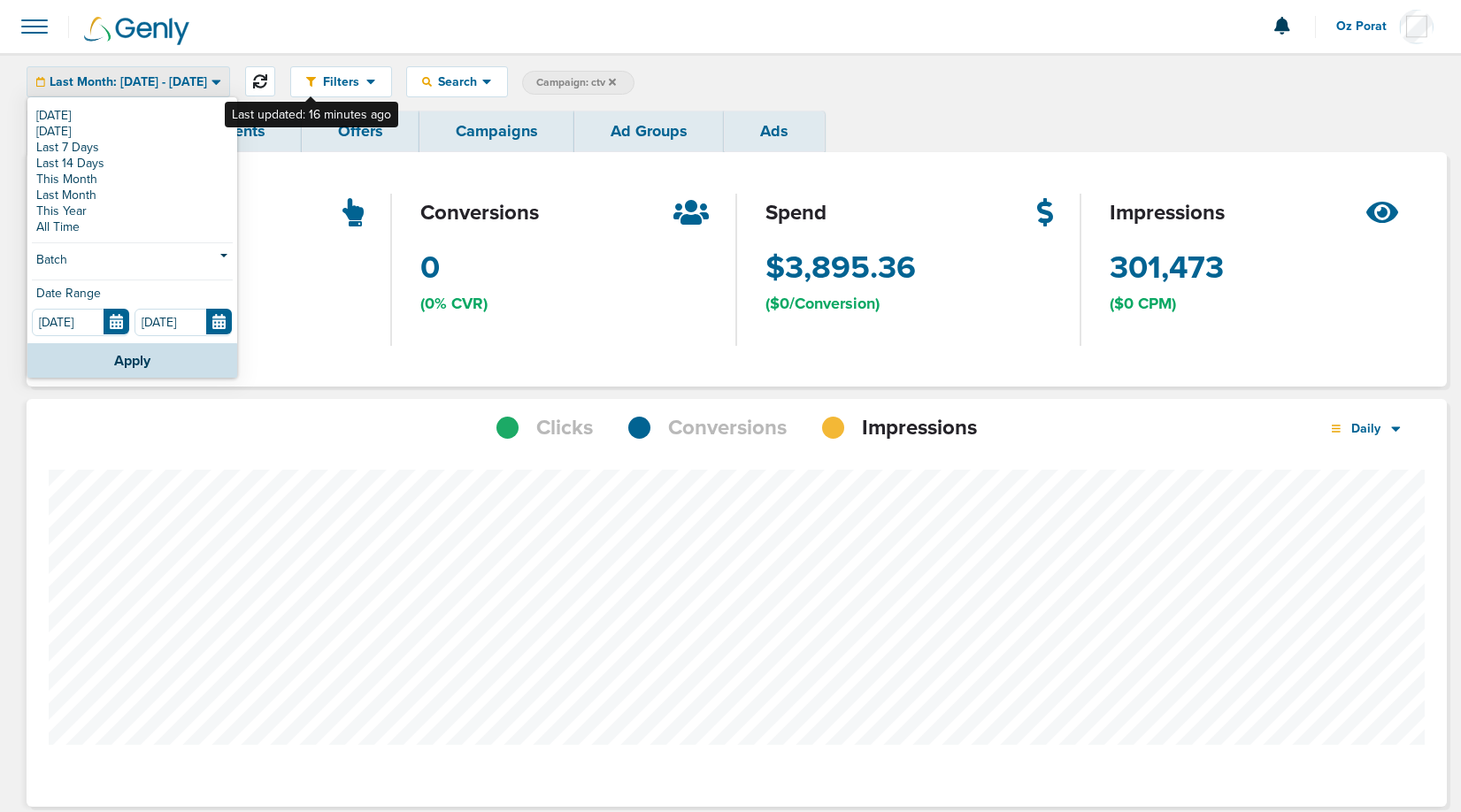
click at [267, 83] on icon at bounding box center [260, 82] width 15 height 14
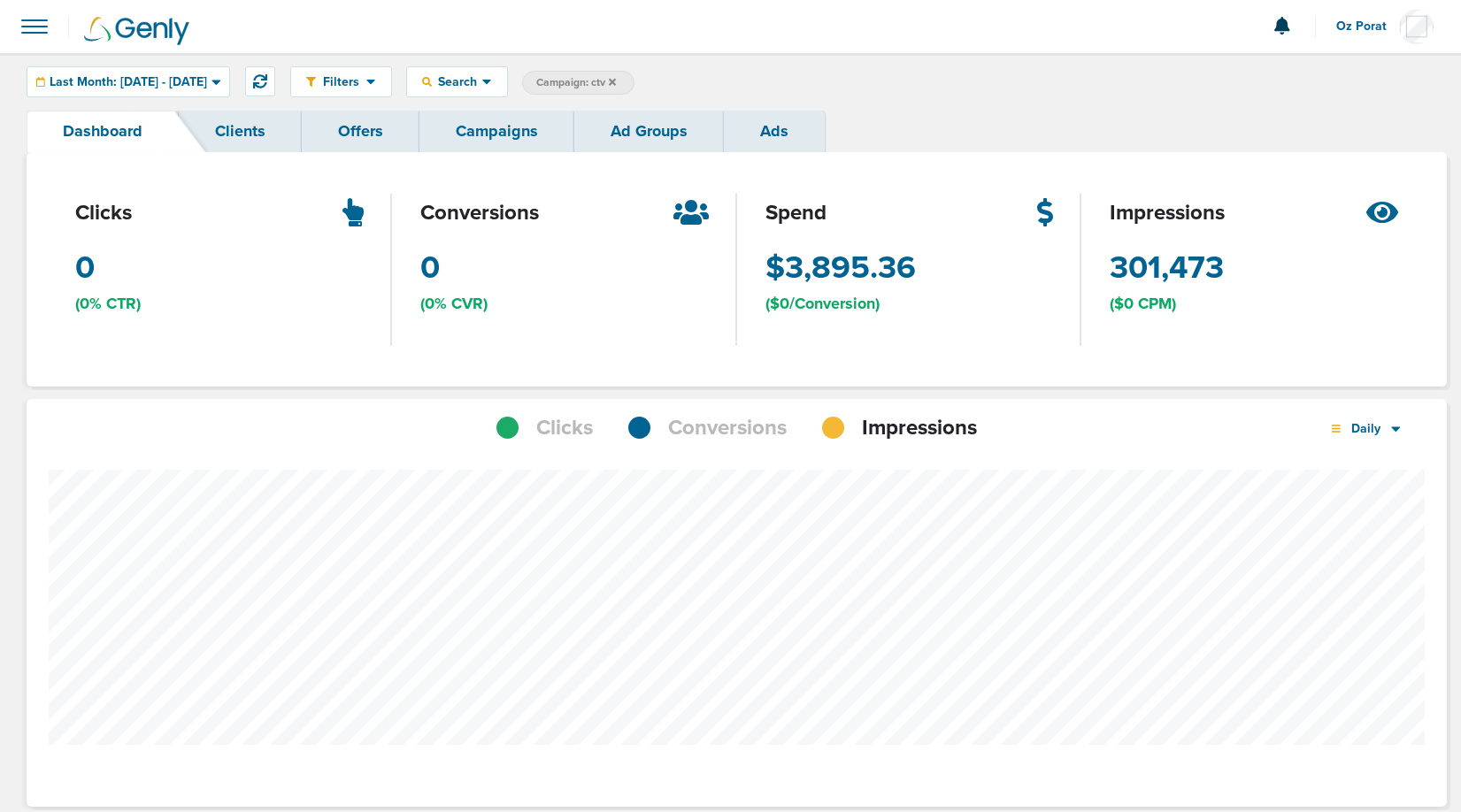
scroll to position [1250, 1408]
click at [453, 118] on link "Campaigns" at bounding box center [497, 131] width 155 height 42
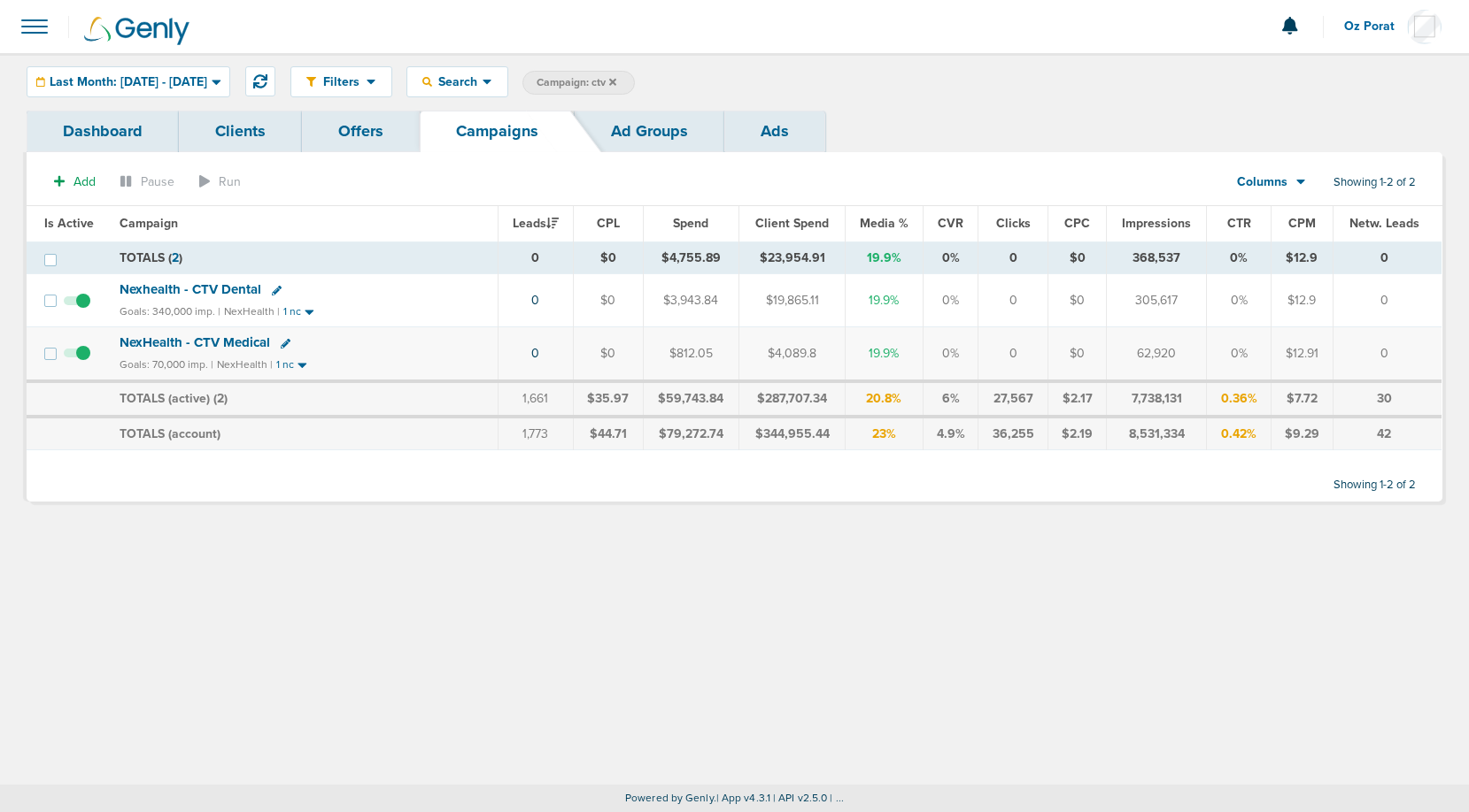
click at [113, 129] on link "Dashboard" at bounding box center [102, 131] width 152 height 42
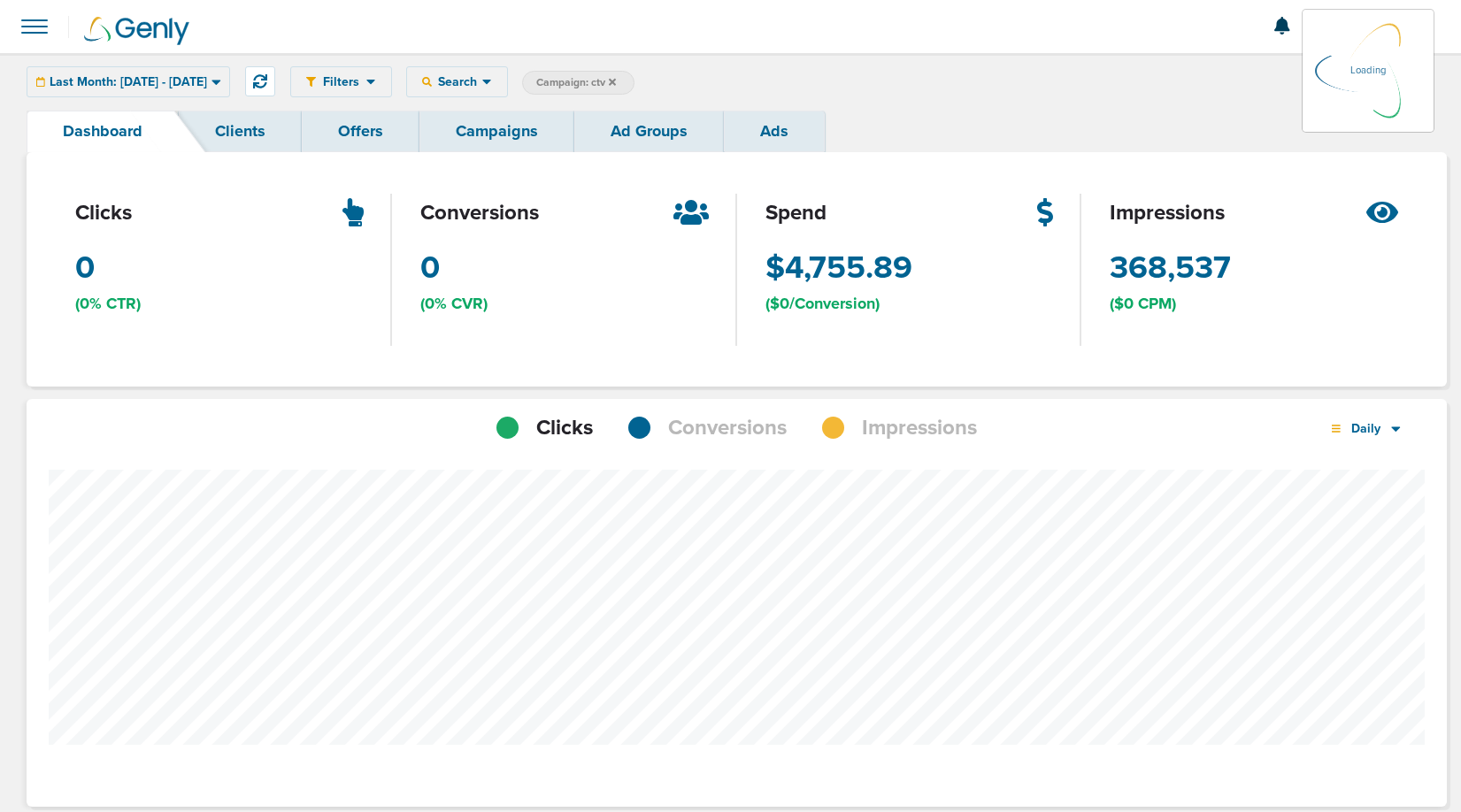
scroll to position [1250, 1408]
click at [875, 430] on span "Impressions" at bounding box center [919, 428] width 115 height 30
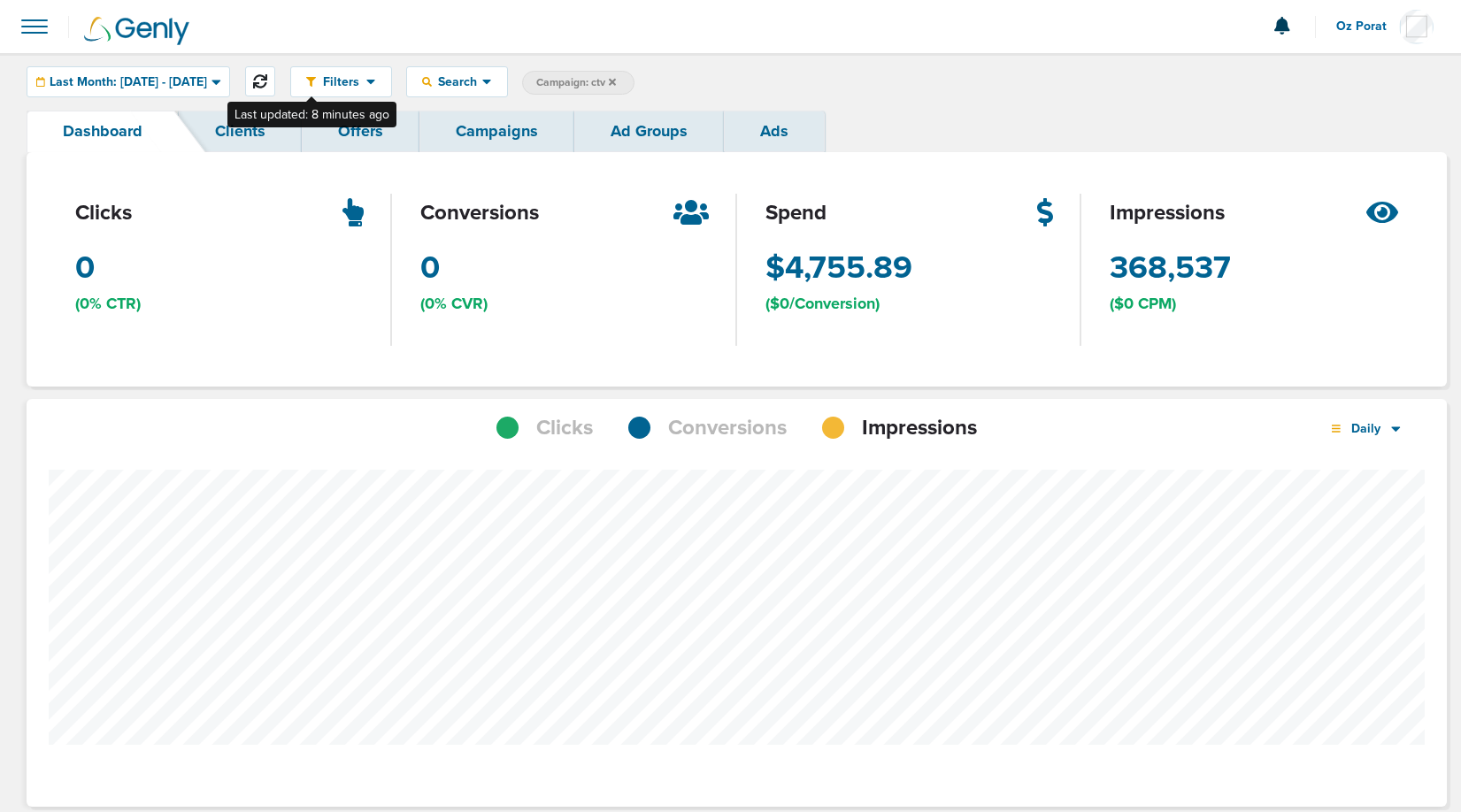
click at [267, 81] on icon at bounding box center [260, 82] width 15 height 14
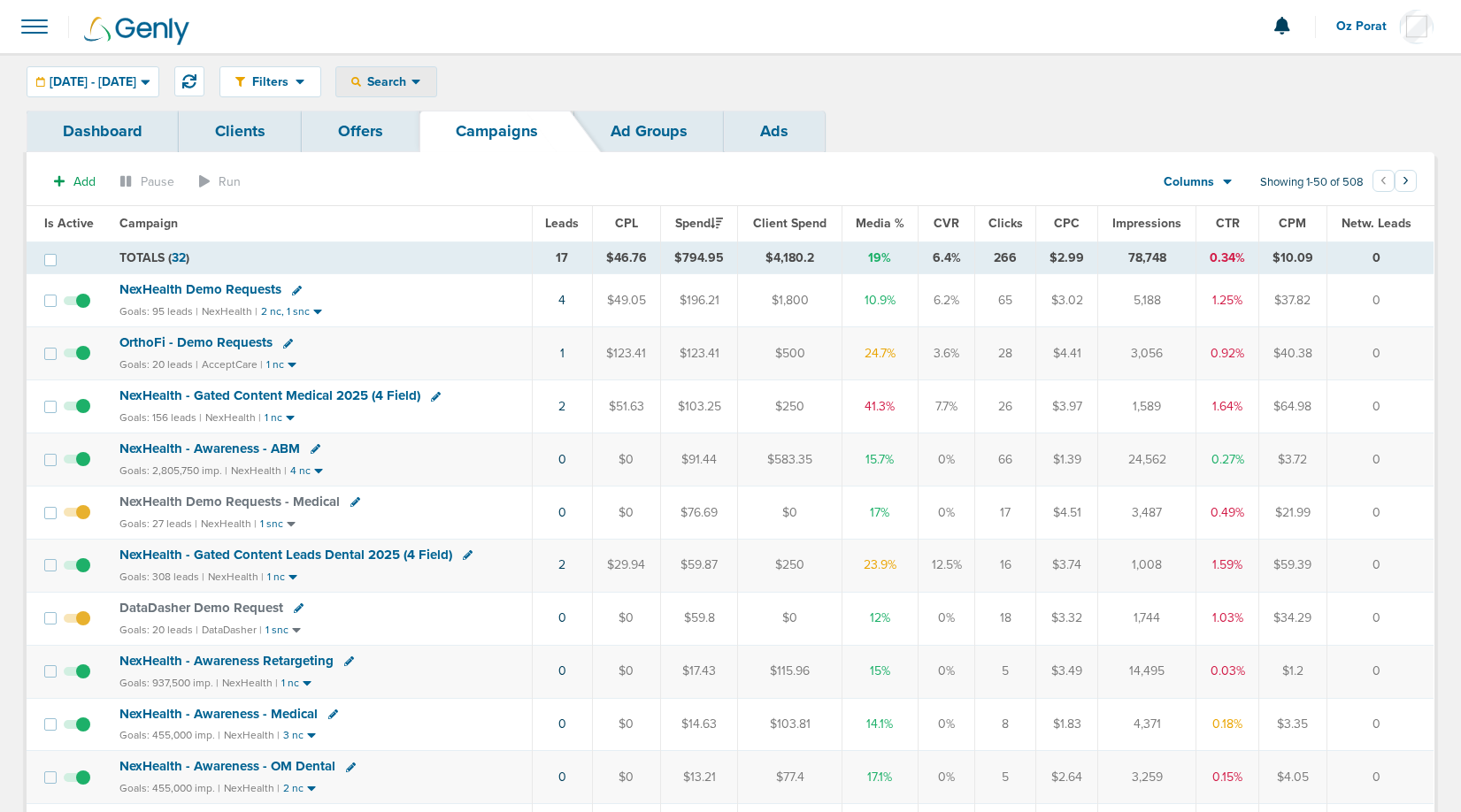
click at [411, 87] on span "Search" at bounding box center [386, 82] width 51 height 15
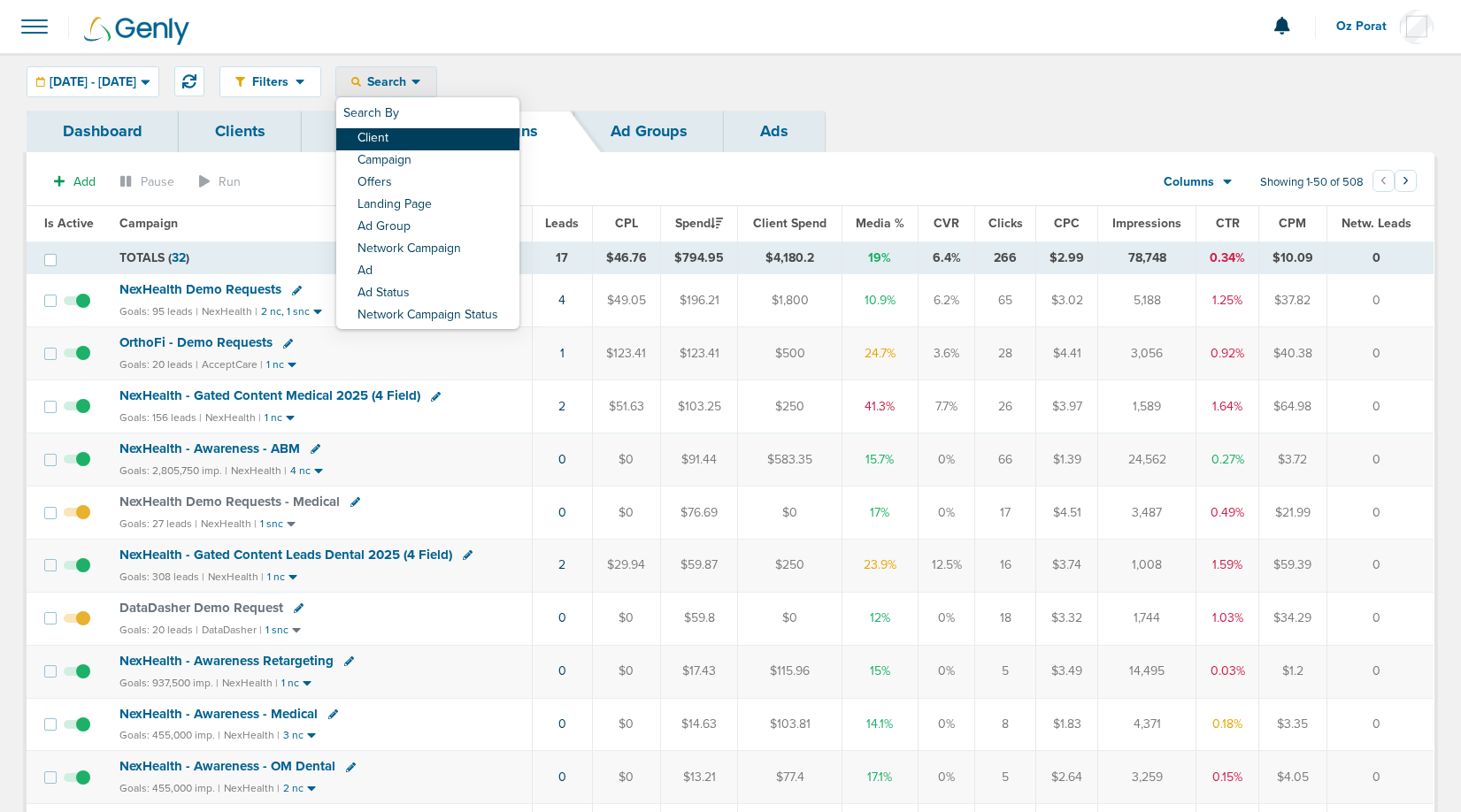
click at [449, 144] on link "Client" at bounding box center [428, 140] width 183 height 22
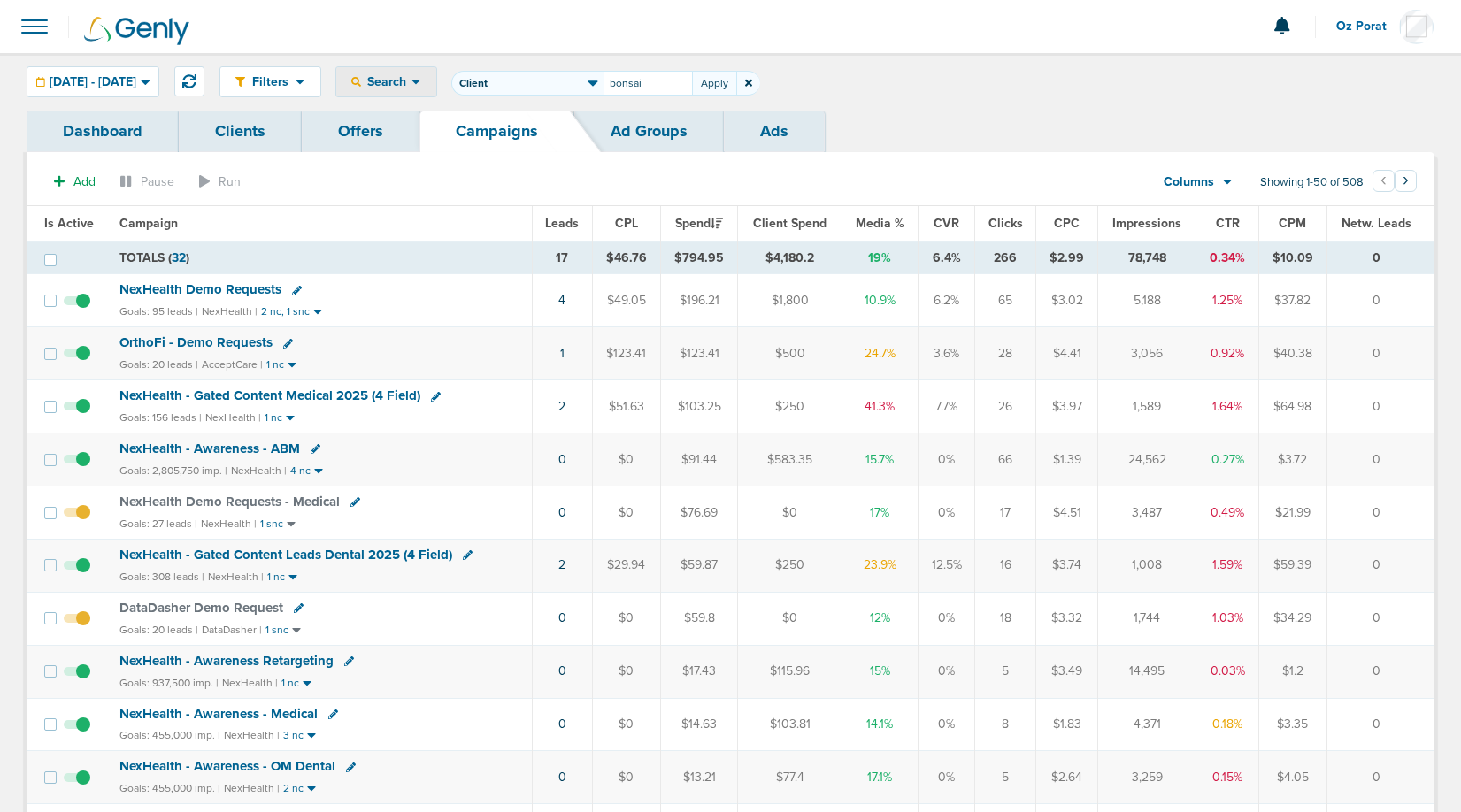
type input "bonsai"
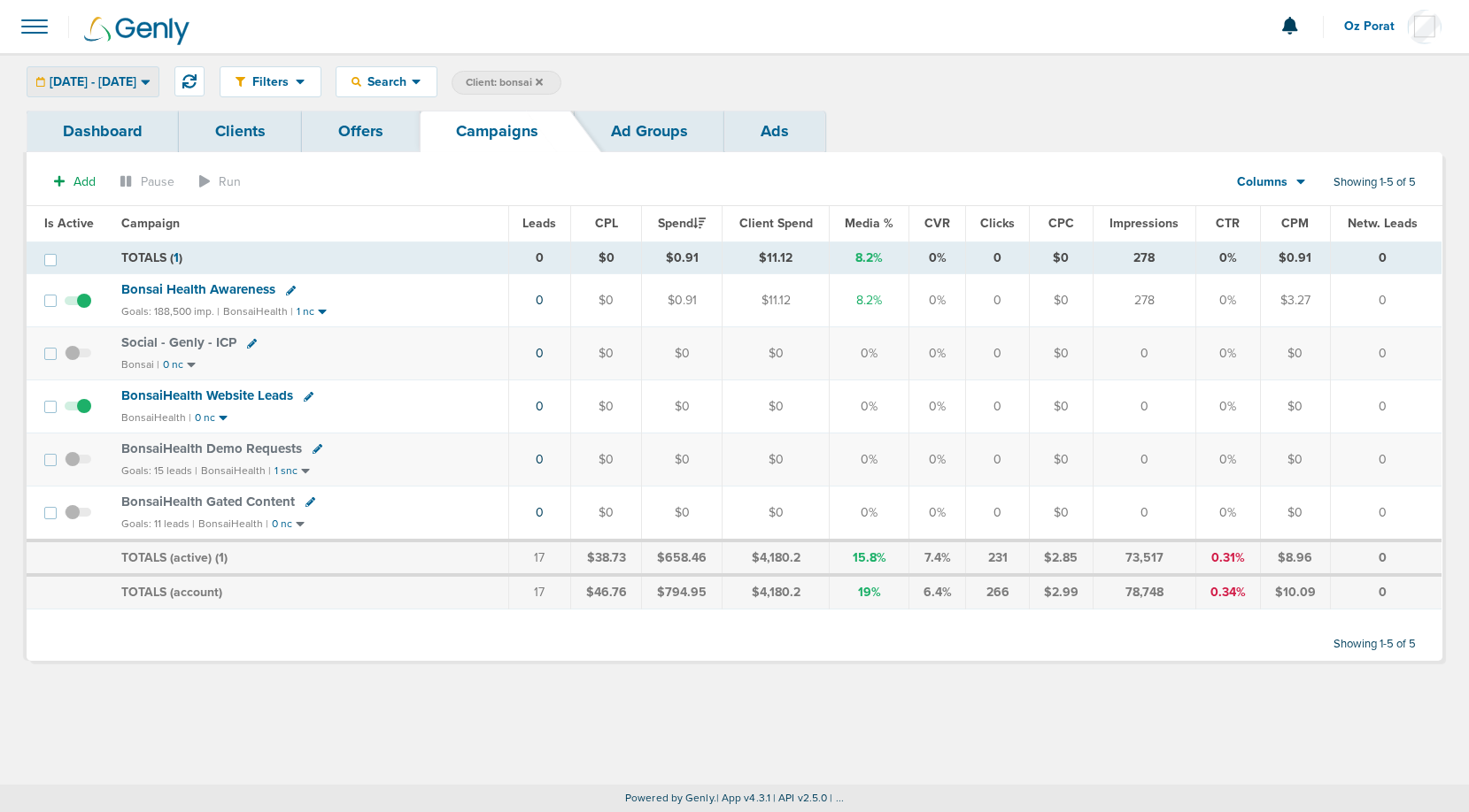
click at [136, 81] on span "[DATE] - [DATE]" at bounding box center [93, 82] width 87 height 13
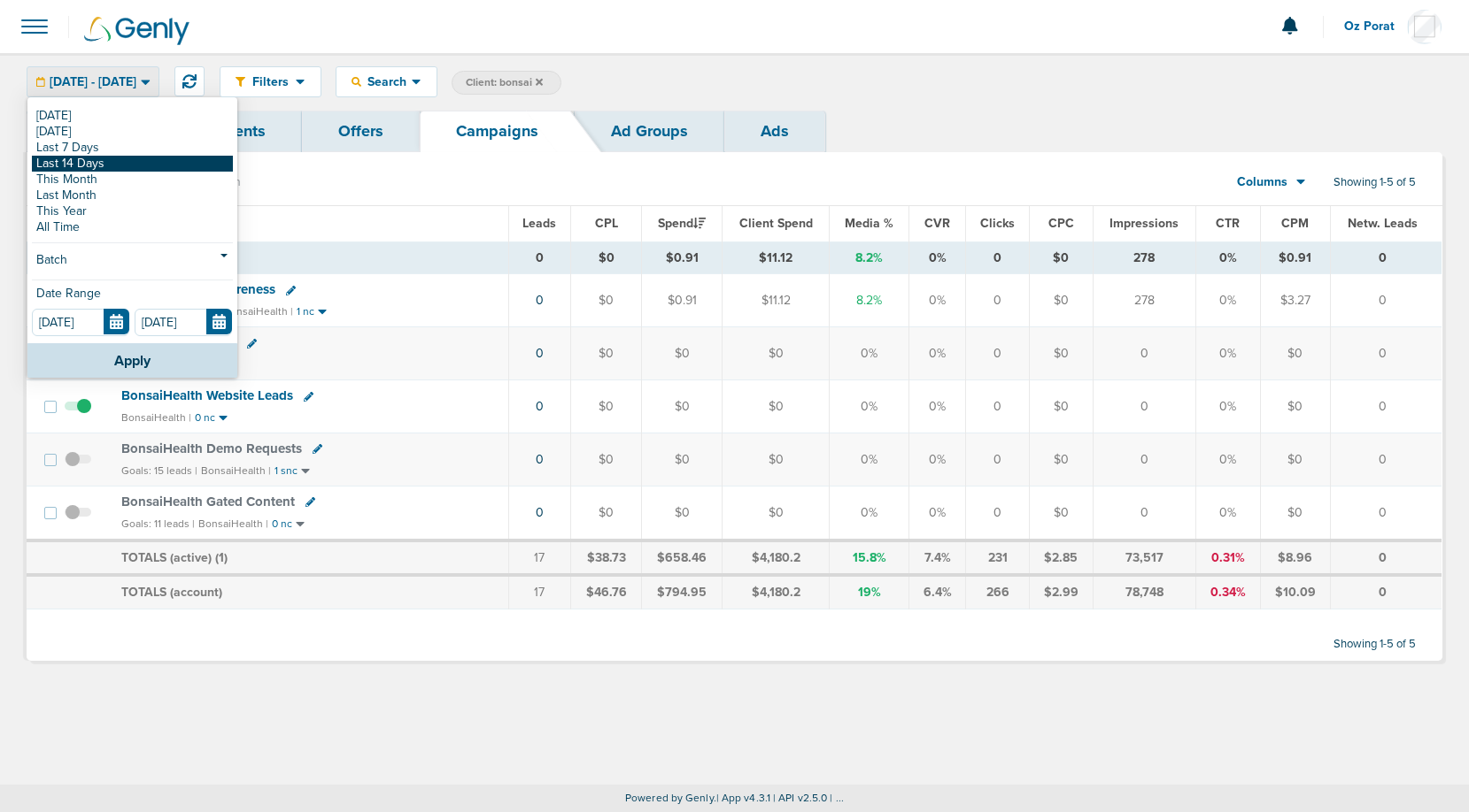
click at [104, 160] on link "Last 14 Days" at bounding box center [132, 164] width 201 height 16
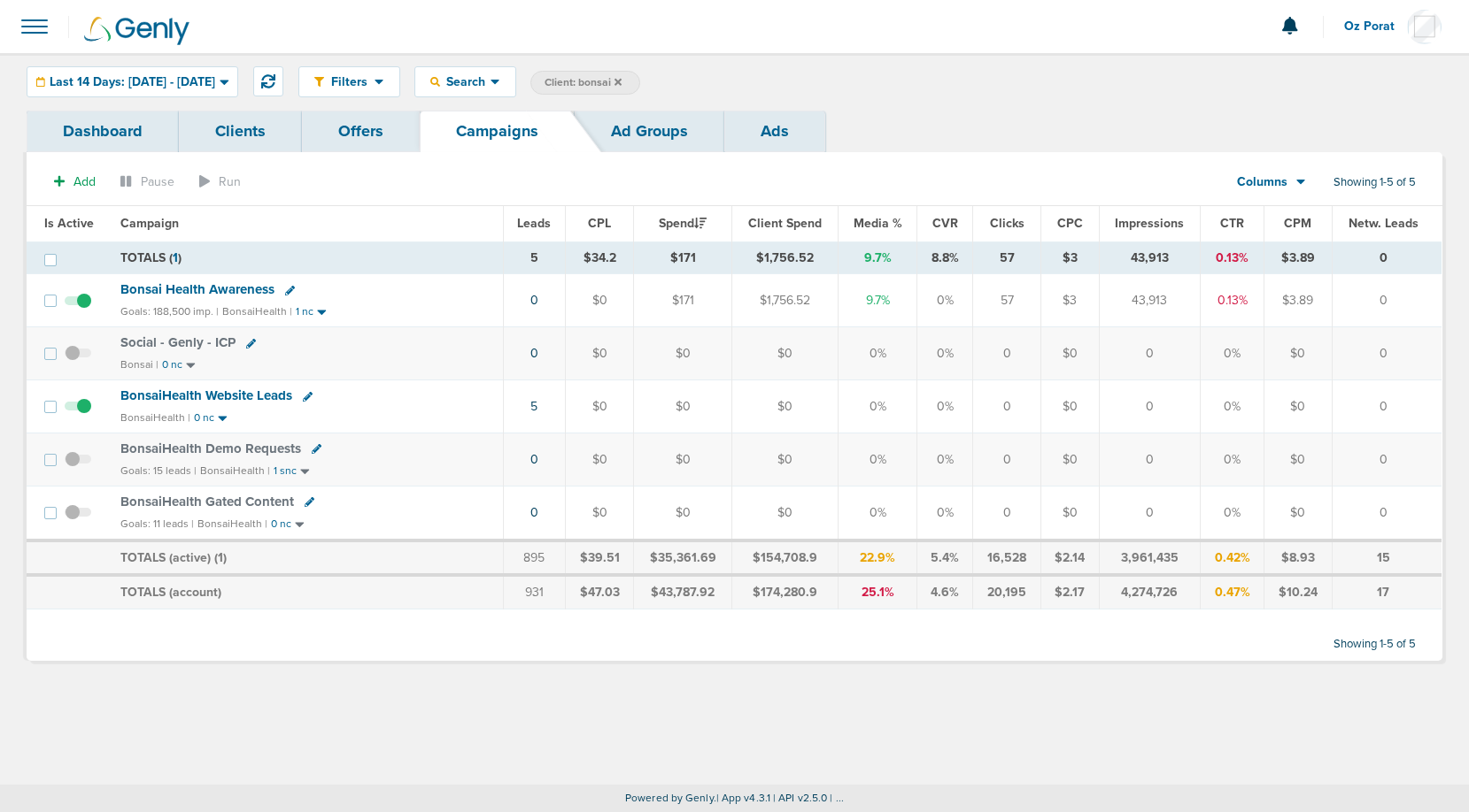
click at [177, 51] on link at bounding box center [157, 26] width 177 height 53
click at [177, 76] on span "Last 14 Days: 09.17.2025 - 10.01.2025" at bounding box center [132, 82] width 166 height 13
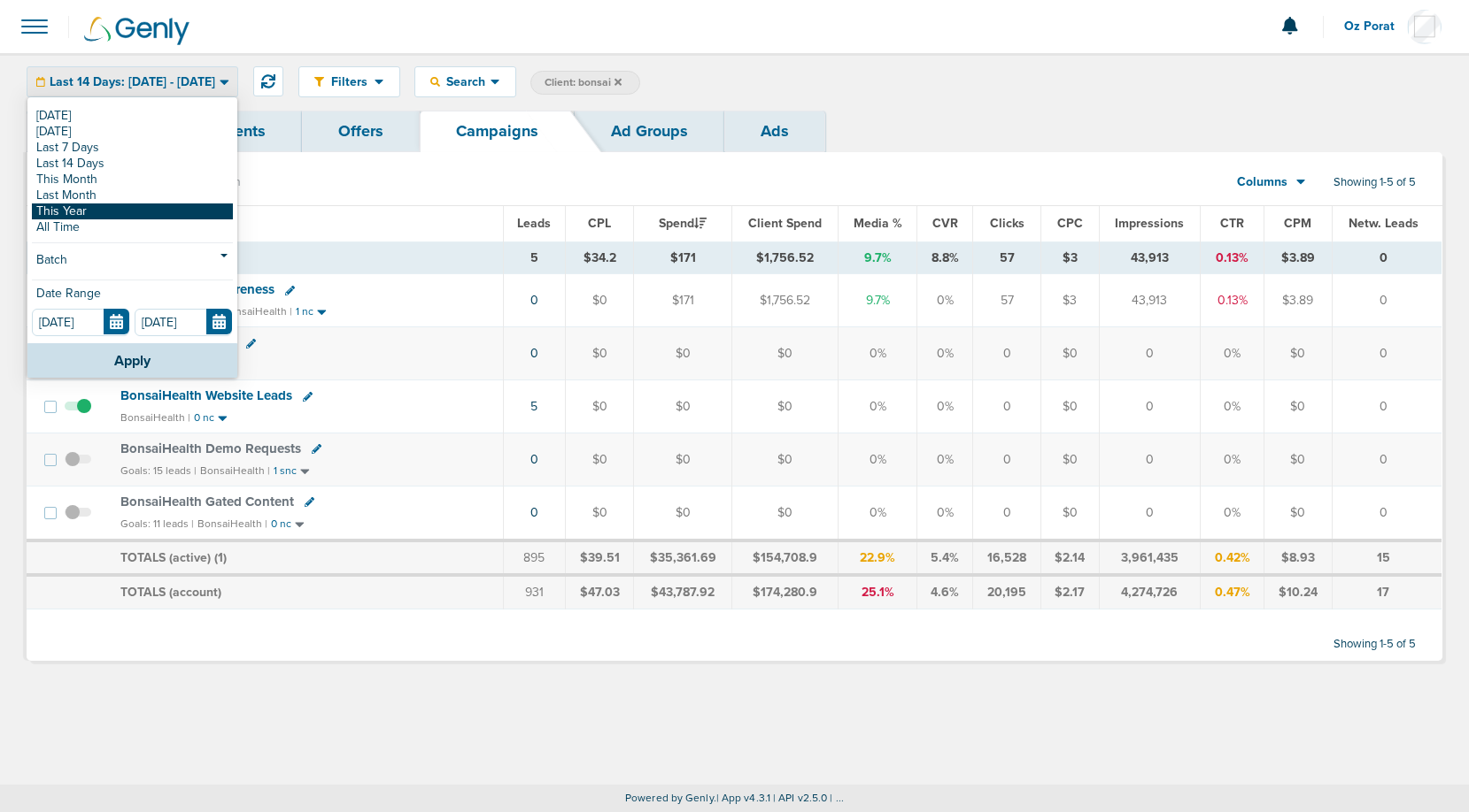
click at [114, 207] on link "This Year" at bounding box center [132, 212] width 201 height 16
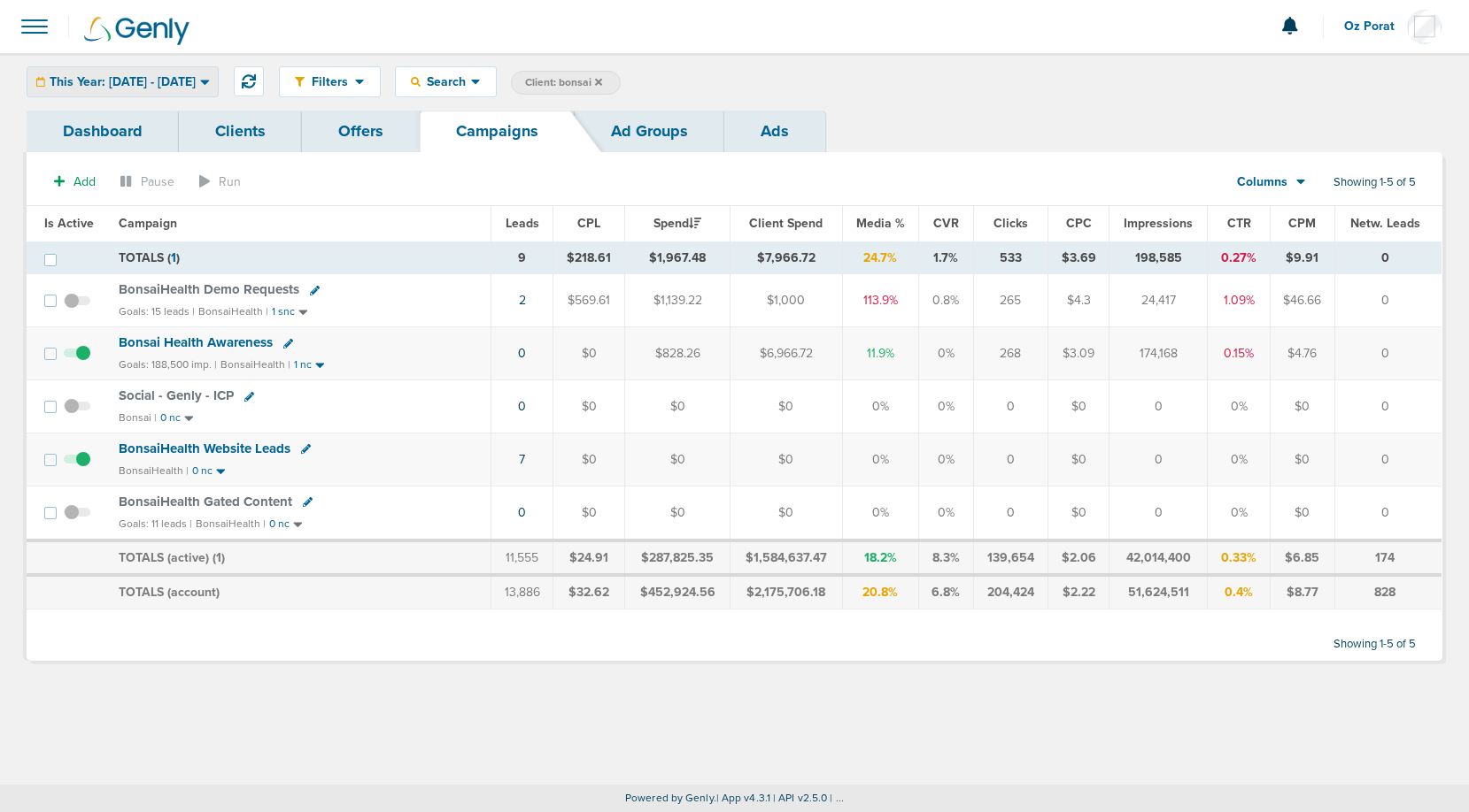
click at [150, 76] on span "This Year: 01.01.2025 - 10.01.2025" at bounding box center [122, 82] width 146 height 13
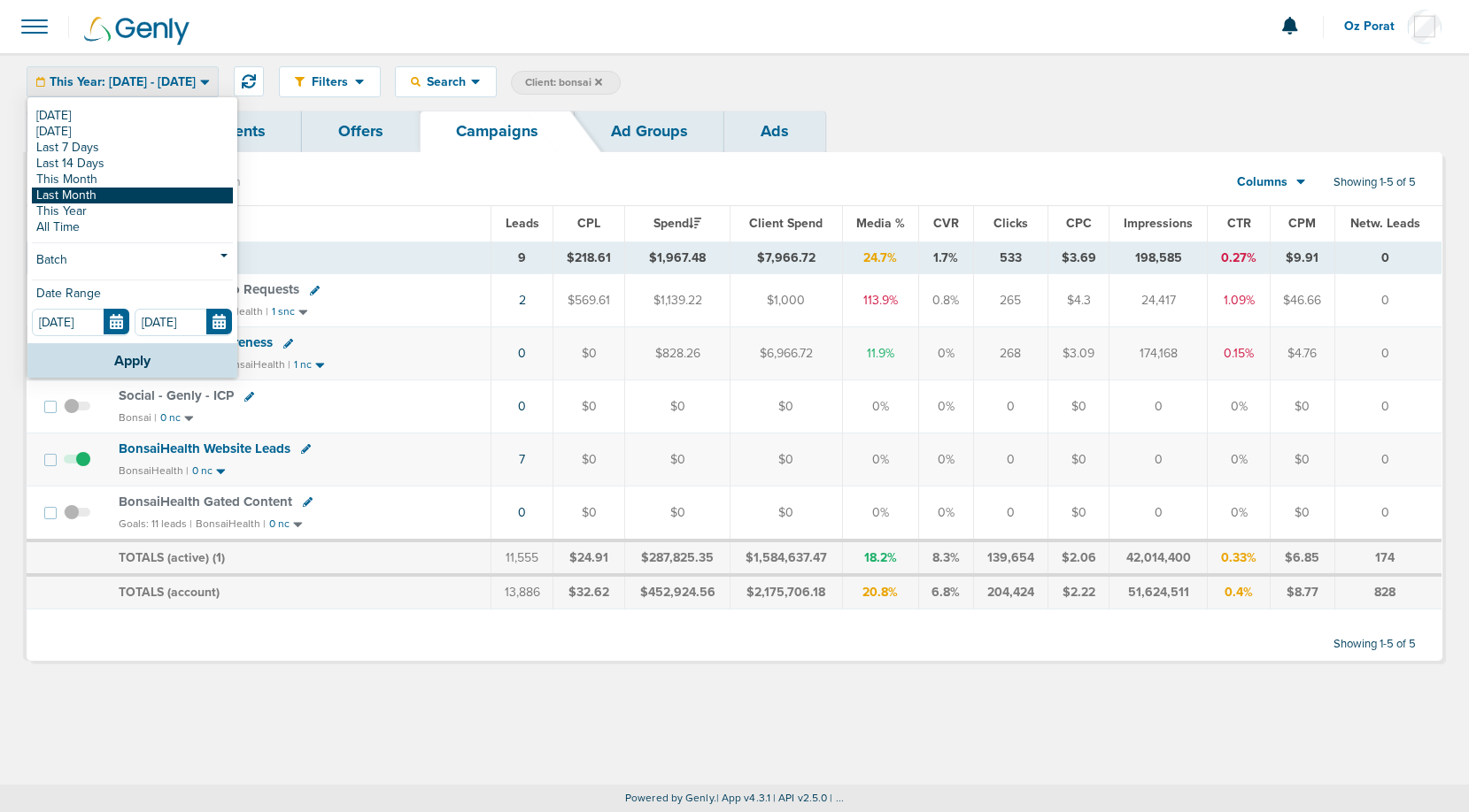
click at [94, 199] on link "Last Month" at bounding box center [132, 196] width 201 height 16
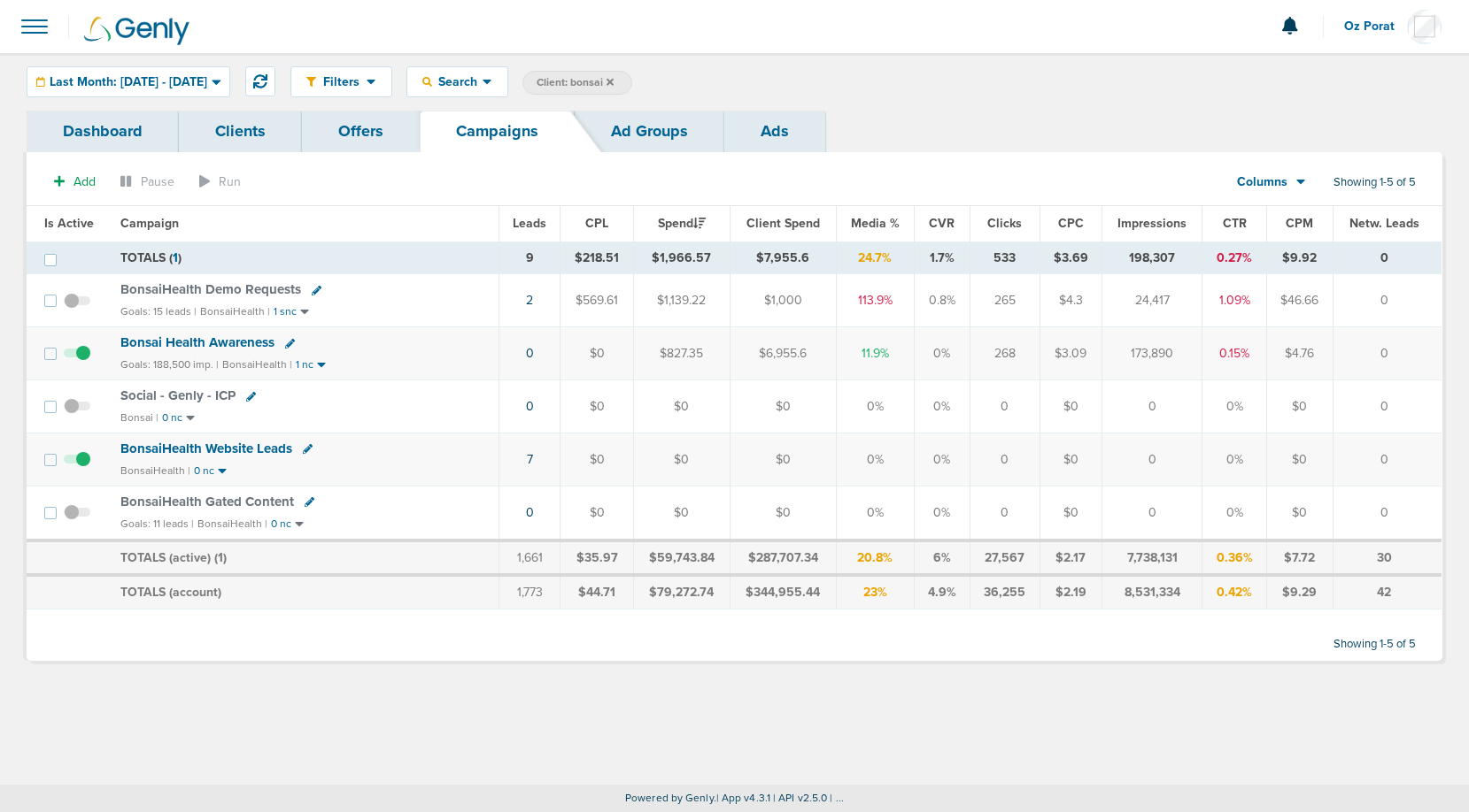
click at [221, 445] on span "BonsaiHealth Website Leads" at bounding box center [206, 449] width 171 height 16
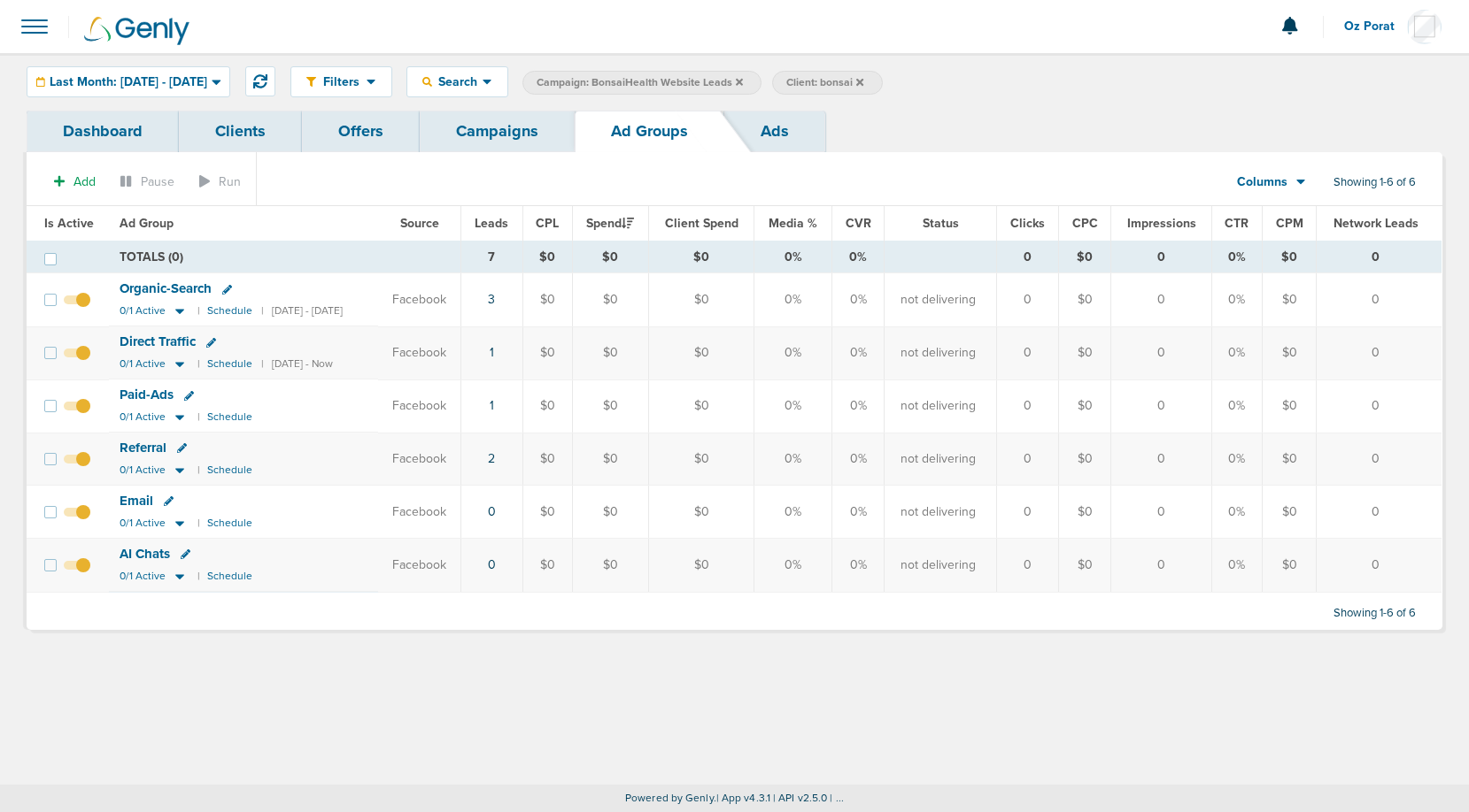
click at [32, 19] on span at bounding box center [34, 26] width 39 height 39
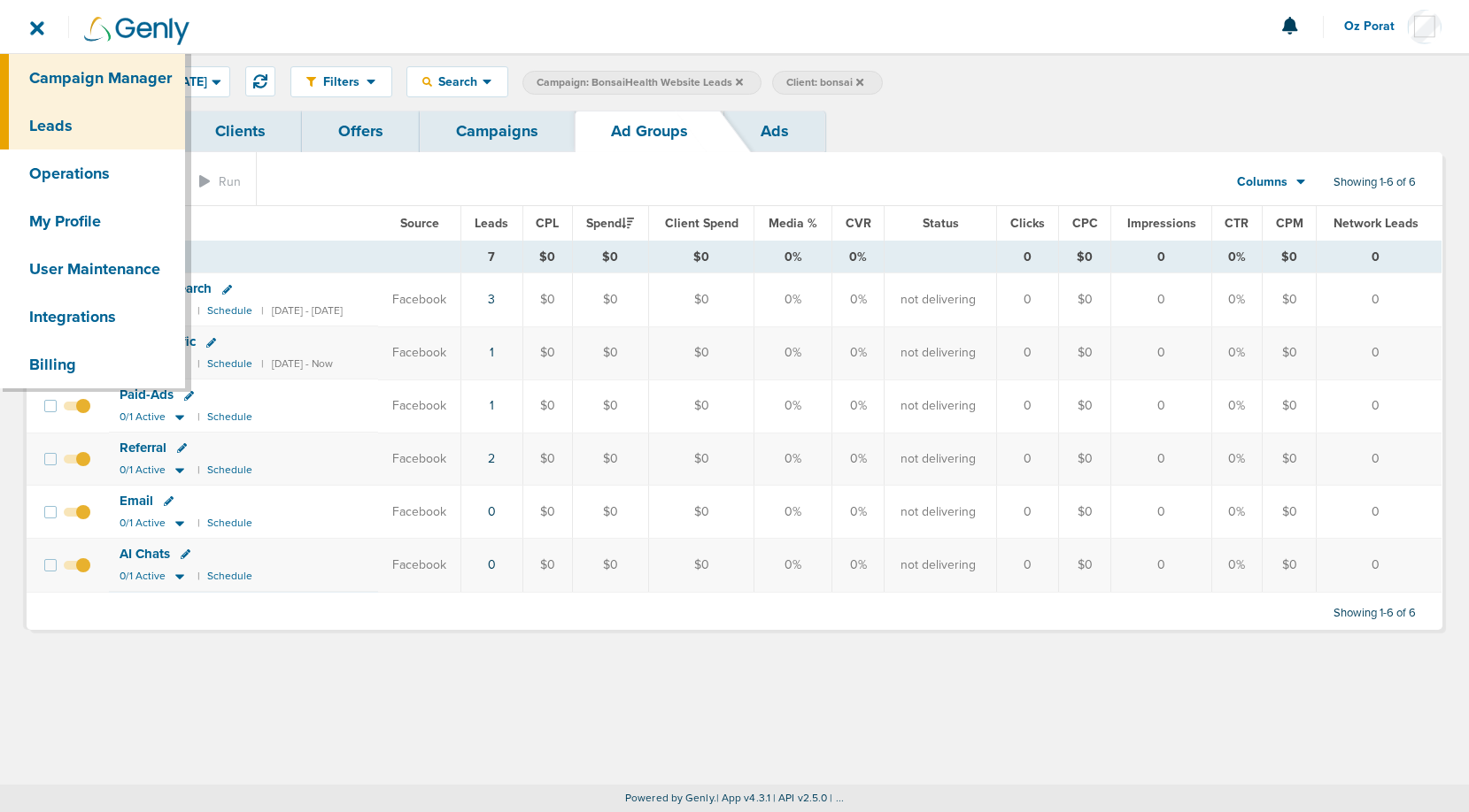
click at [93, 131] on link "Leads" at bounding box center [92, 125] width 185 height 48
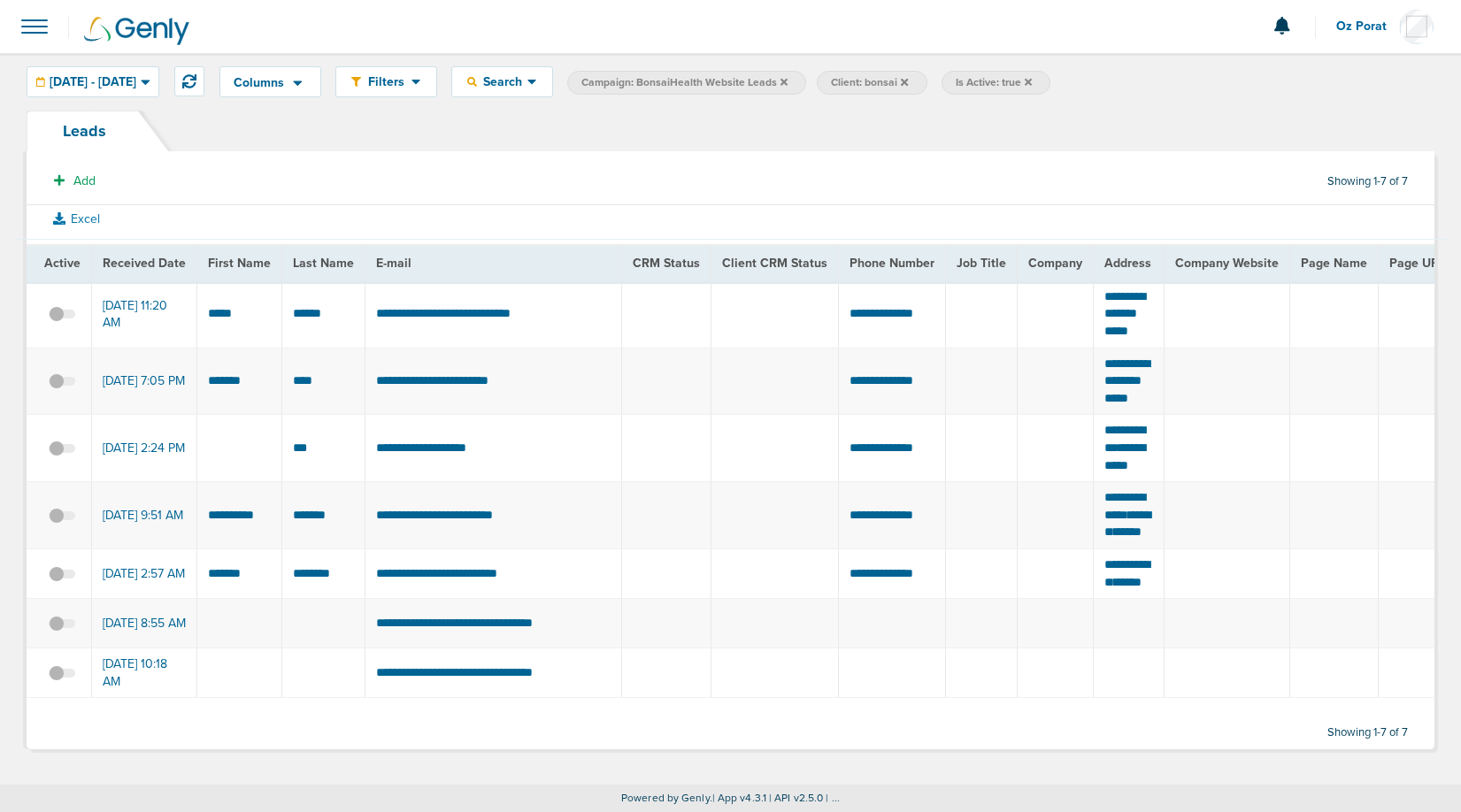
click at [29, 22] on span at bounding box center [34, 26] width 39 height 39
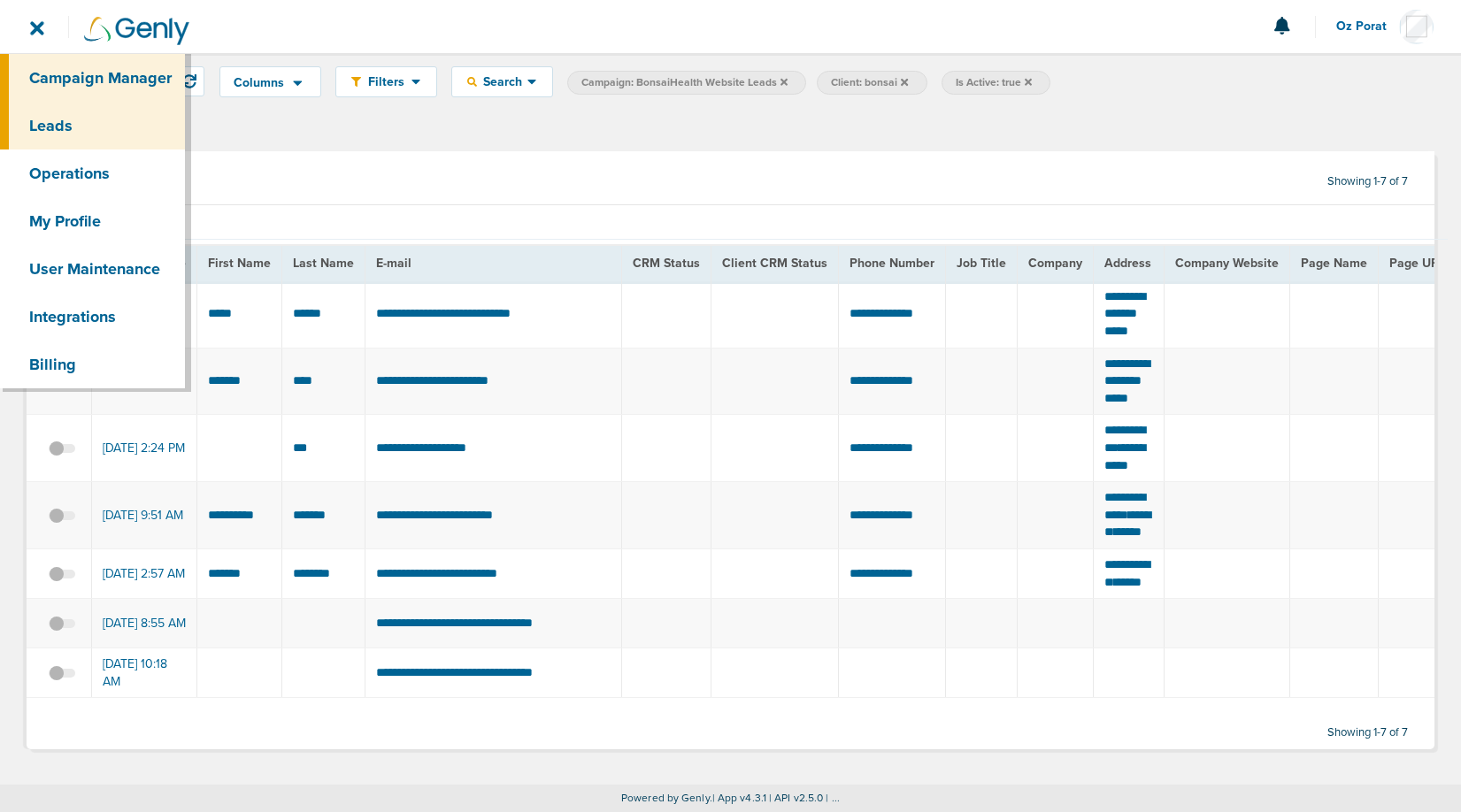
click at [91, 72] on link "Campaign Manager" at bounding box center [92, 78] width 185 height 48
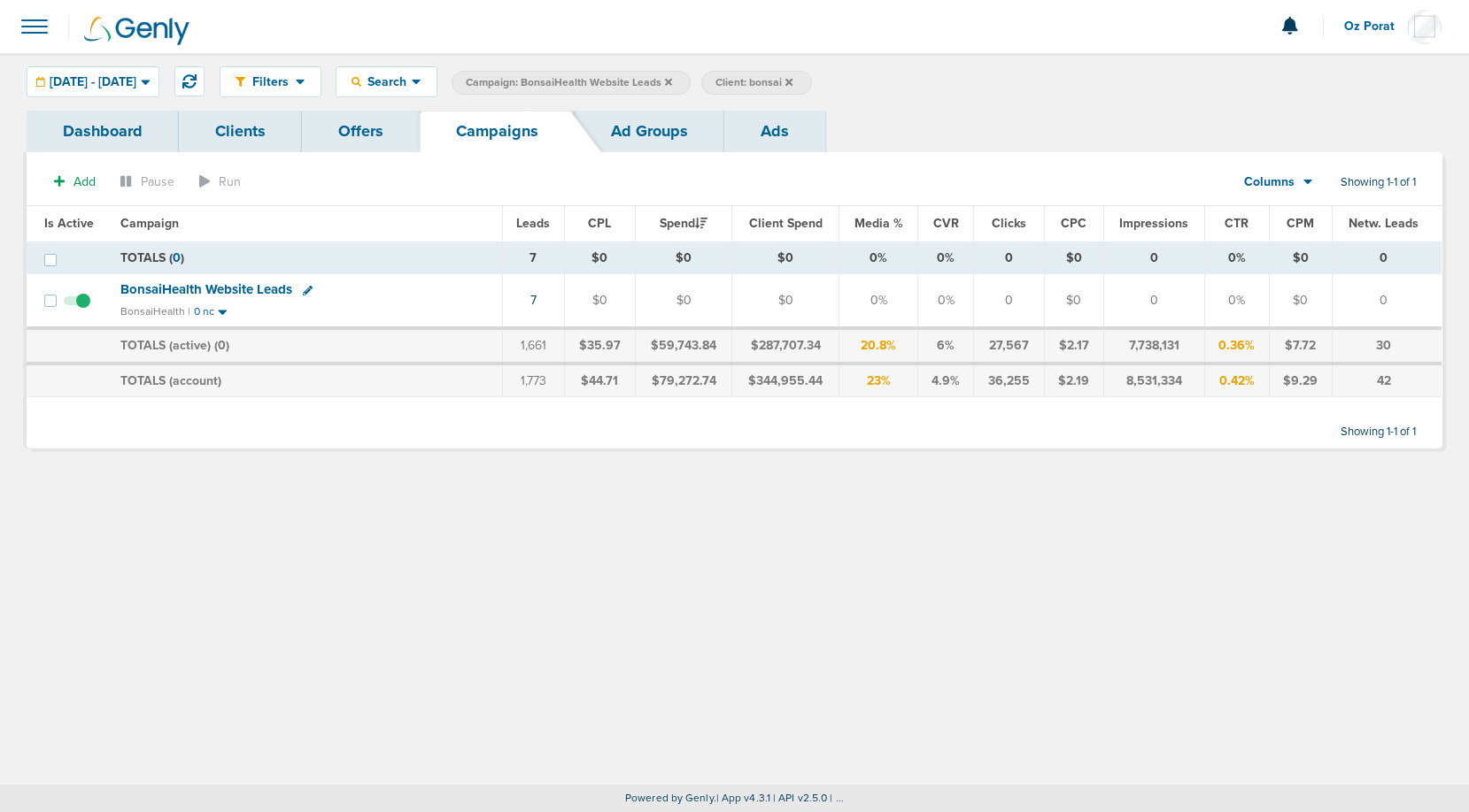
click at [672, 80] on icon at bounding box center [668, 82] width 7 height 7
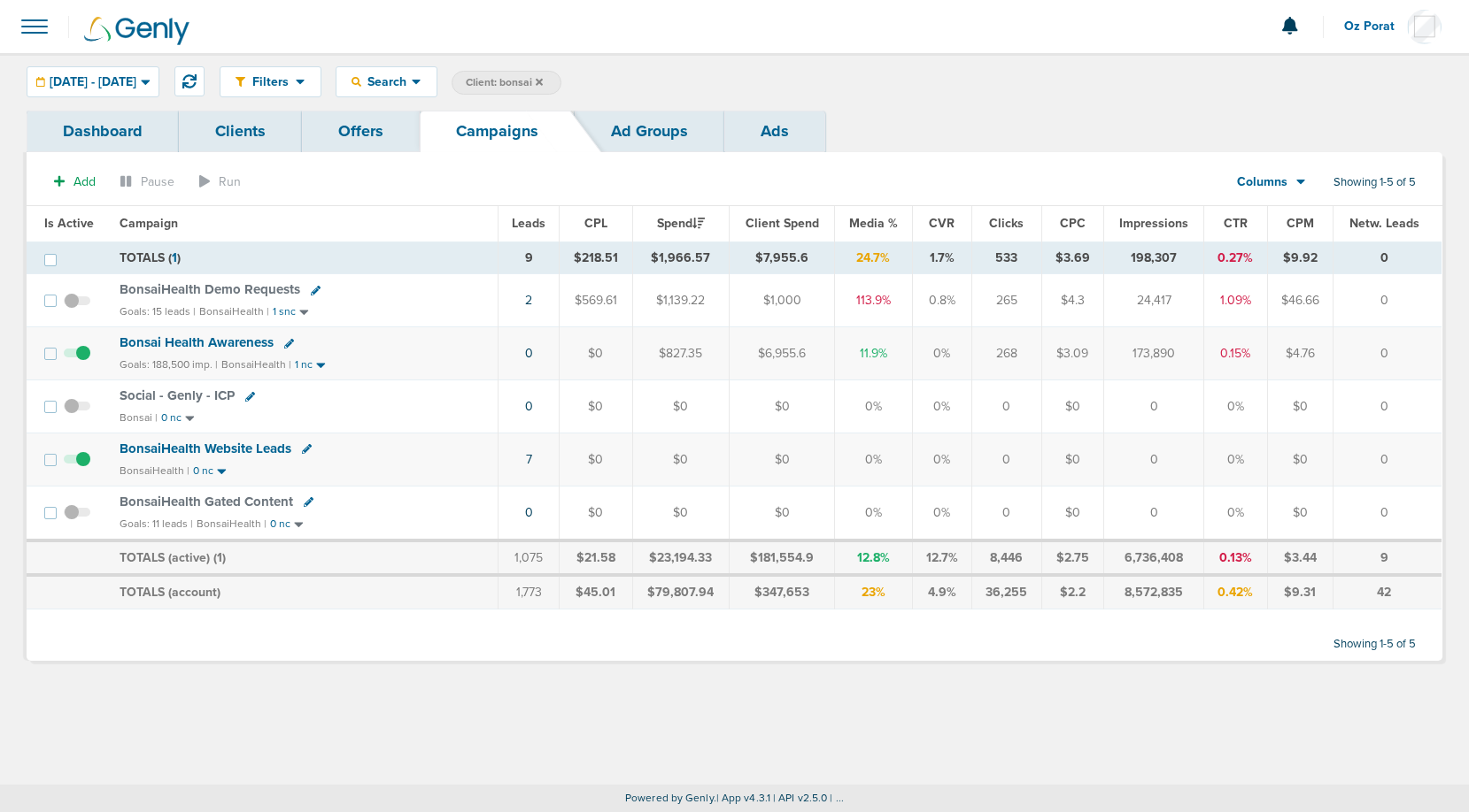
click at [543, 83] on icon at bounding box center [540, 82] width 7 height 7
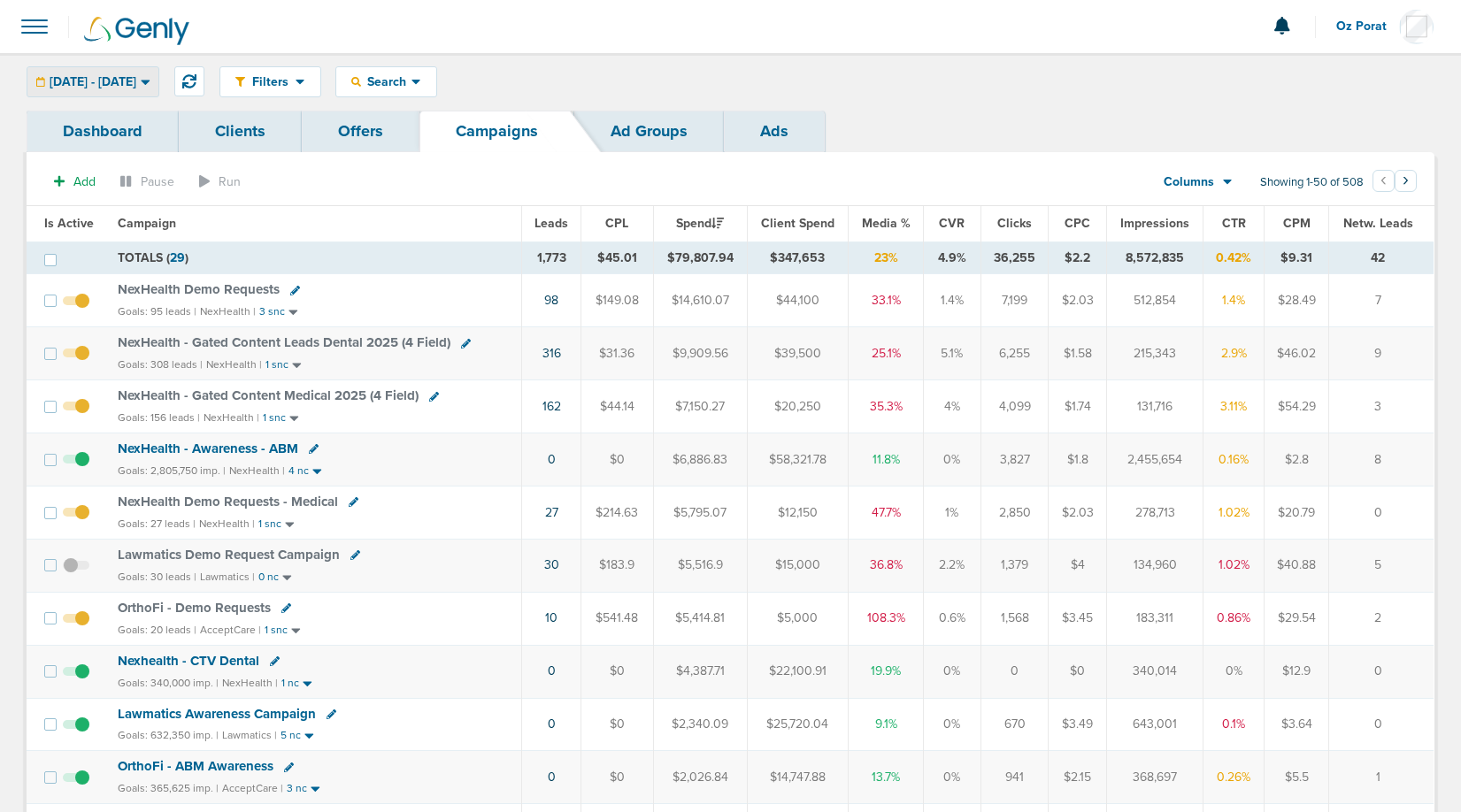
click at [136, 76] on span "09.01.2025 - 09.30.2025" at bounding box center [93, 82] width 87 height 13
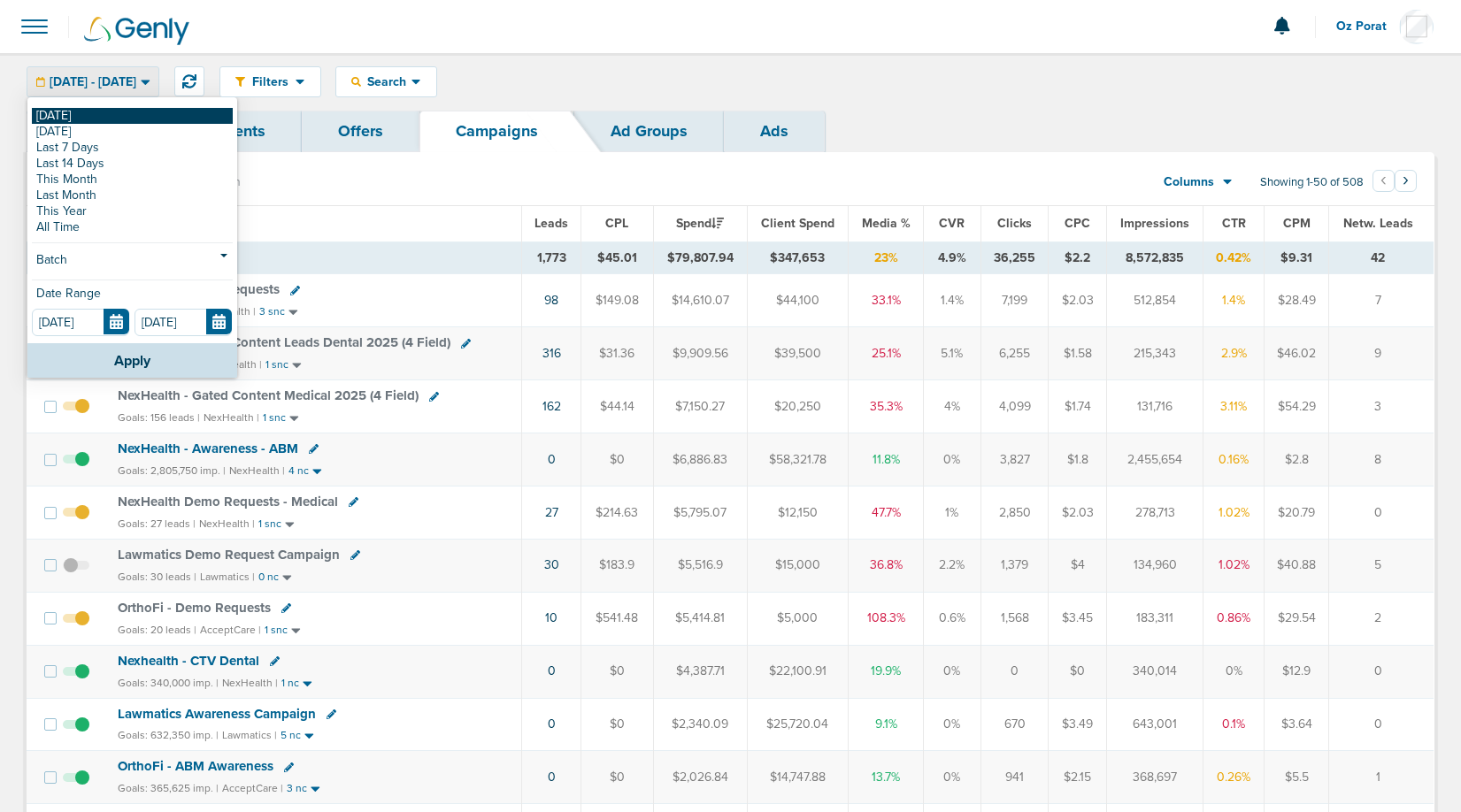
click at [70, 118] on link "[DATE]" at bounding box center [132, 116] width 201 height 16
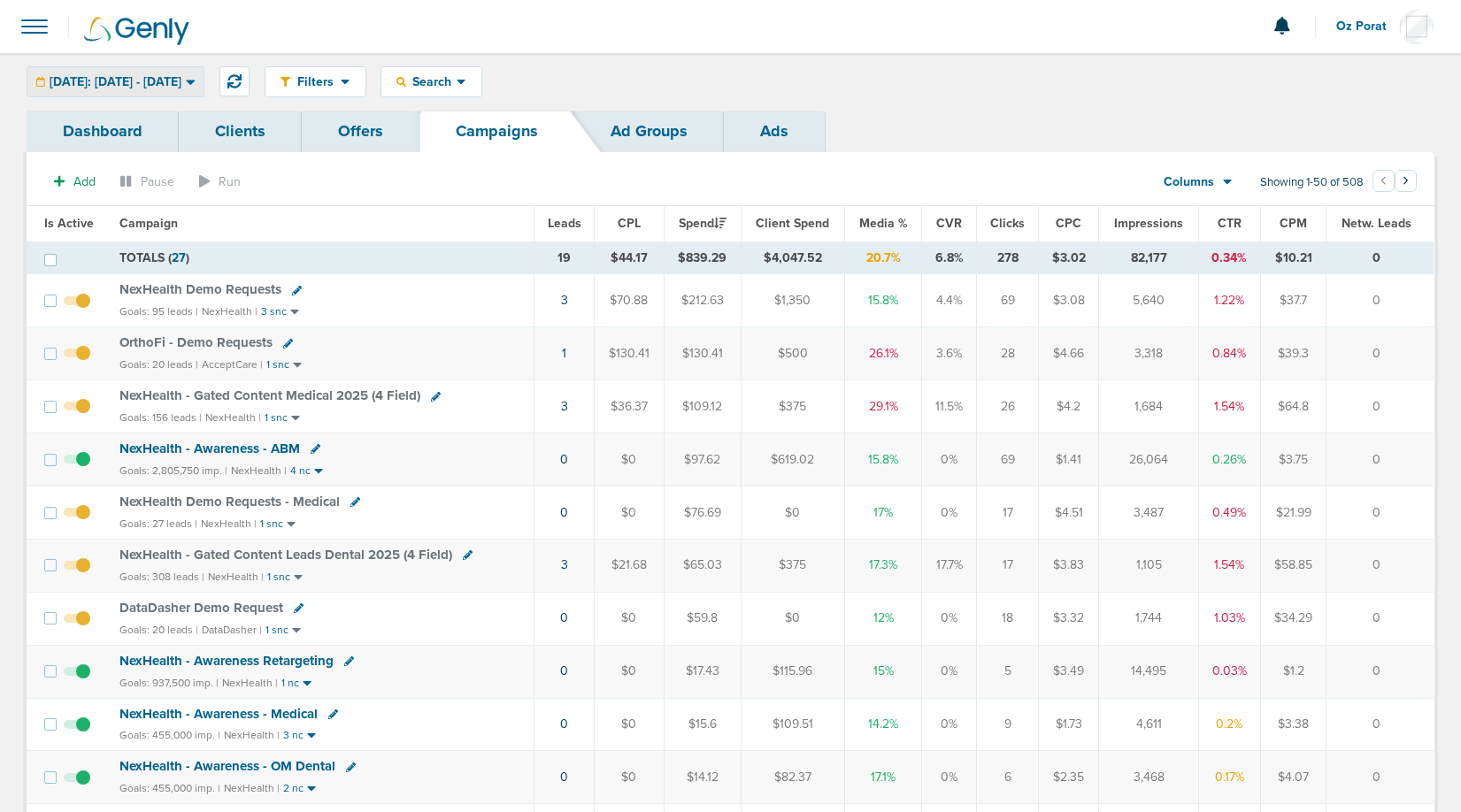
click at [164, 83] on span "[DATE]: [DATE] - [DATE]" at bounding box center [115, 82] width 131 height 13
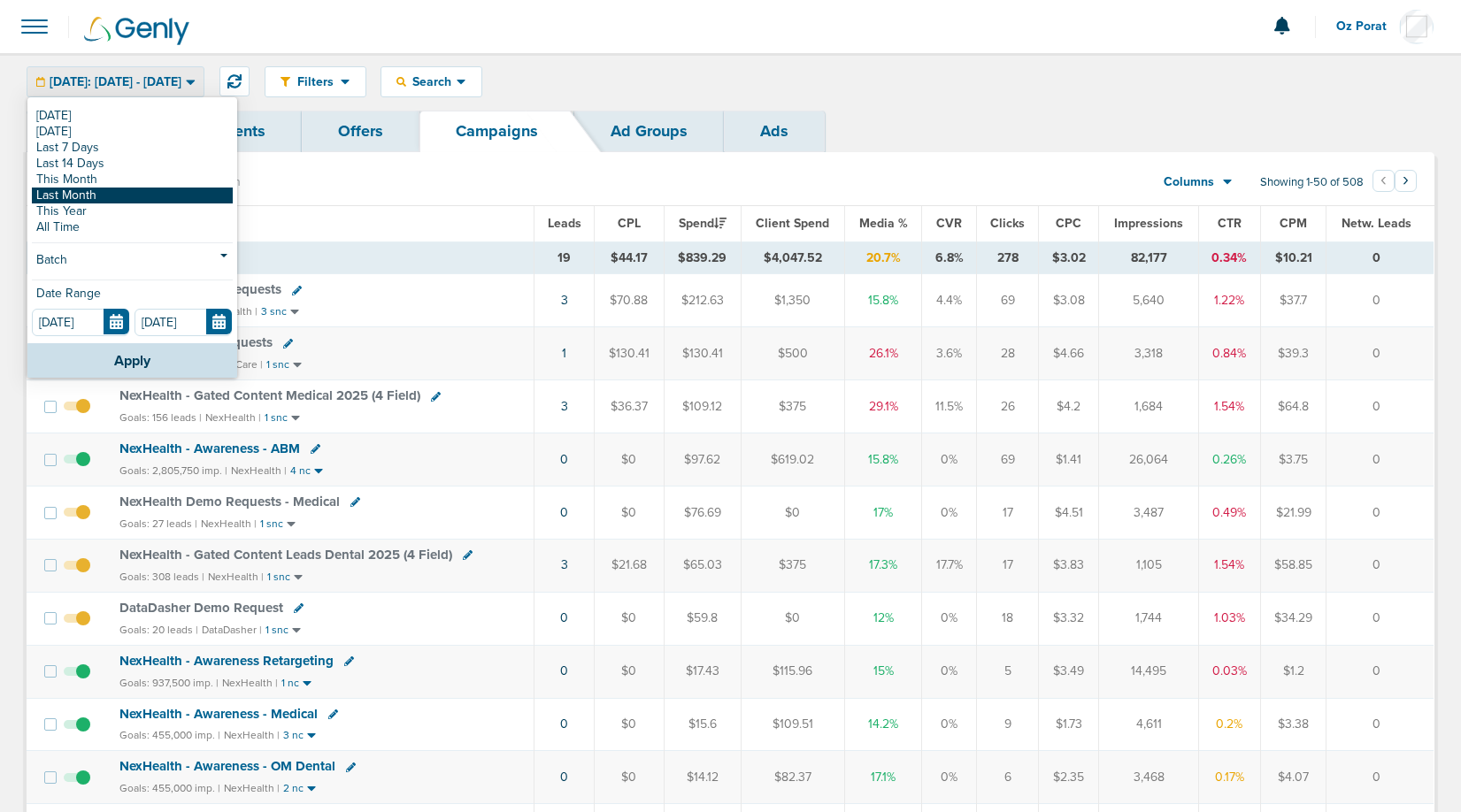
click at [114, 199] on link "Last Month" at bounding box center [132, 196] width 201 height 16
